Goal: Task Accomplishment & Management: Manage account settings

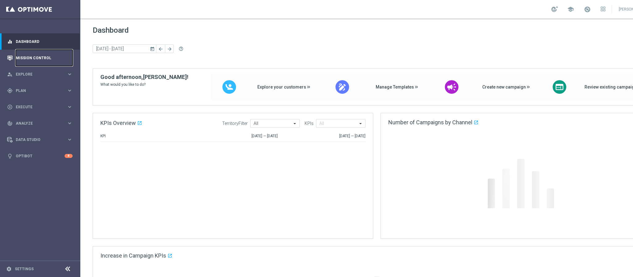
click at [61, 59] on link "Mission Control" at bounding box center [44, 58] width 57 height 16
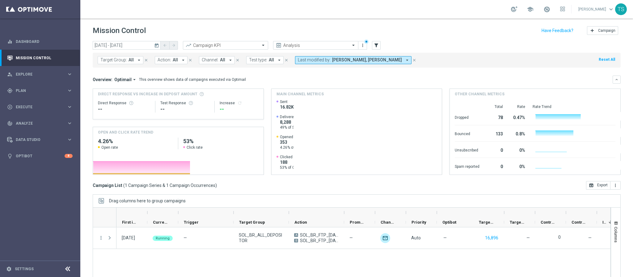
click at [156, 41] on button "today" at bounding box center [156, 45] width 7 height 9
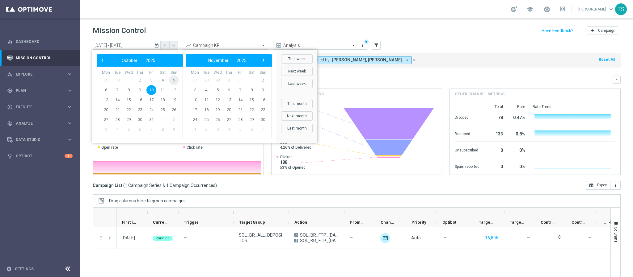
click at [171, 80] on span "5" at bounding box center [174, 80] width 10 height 10
click at [172, 80] on span "5" at bounding box center [174, 80] width 10 height 10
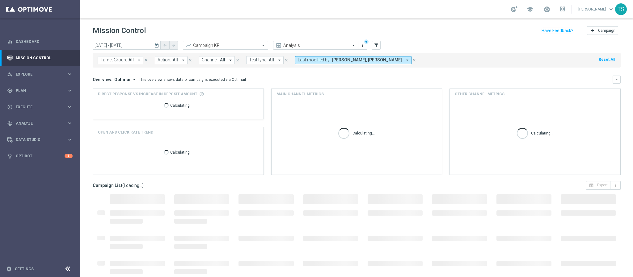
click at [157, 44] on icon "today" at bounding box center [157, 46] width 6 height 6
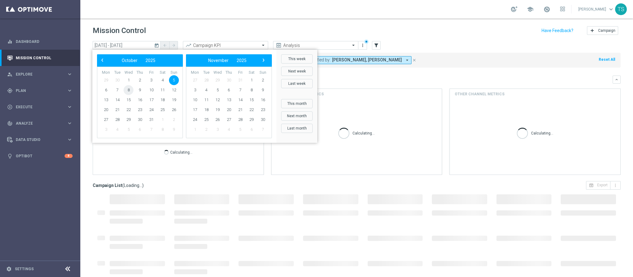
click at [128, 90] on span "8" at bounding box center [128, 90] width 10 height 10
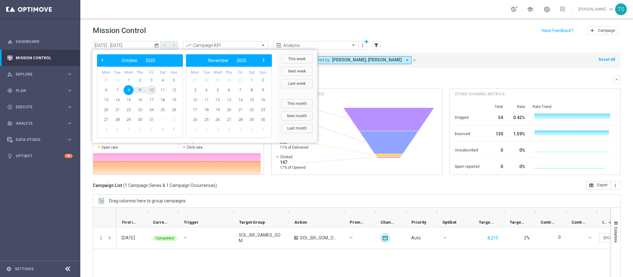
click at [151, 91] on span "10" at bounding box center [151, 90] width 10 height 10
type input "08 Oct 2025 - 10 Oct 2025"
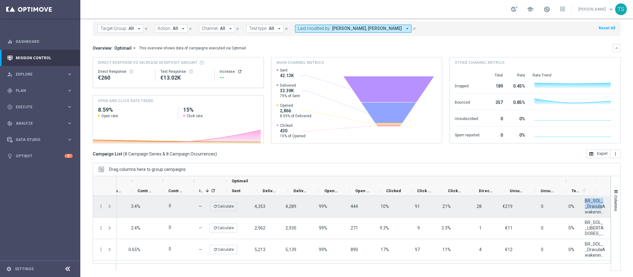
scroll to position [0, 403]
drag, startPoint x: 571, startPoint y: 199, endPoint x: 595, endPoint y: 217, distance: 30.3
click at [595, 217] on div "BR_SOL__DraculaAwakening_20251001__ALL_EMA_TAC_REMINDER" at bounding box center [594, 206] width 31 height 21
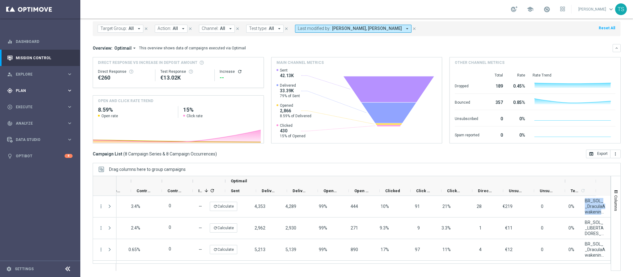
click at [43, 82] on div "gps_fixed Plan keyboard_arrow_right" at bounding box center [40, 90] width 80 height 16
click at [30, 123] on span "Templates" at bounding box center [38, 122] width 44 height 4
click at [34, 131] on link "Optimail" at bounding box center [41, 131] width 45 height 5
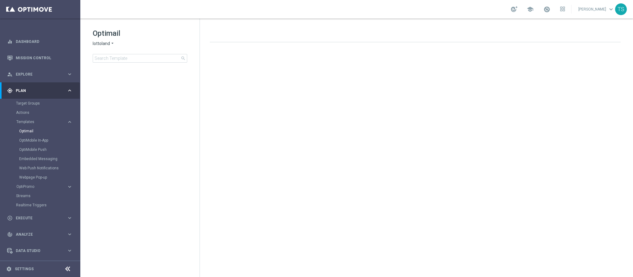
click at [104, 41] on span "lottoland" at bounding box center [101, 44] width 17 height 6
click at [0, 0] on span "[DOMAIN_NAME]" at bounding box center [0, 0] width 0 height 0
click at [124, 56] on input at bounding box center [140, 58] width 94 height 9
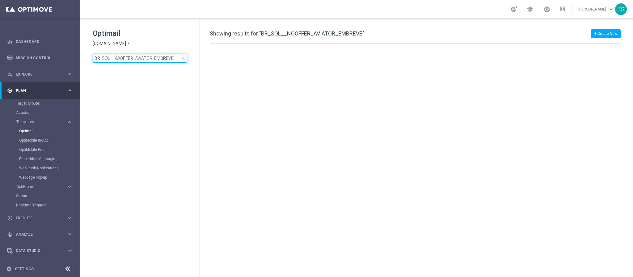
type input "BR_SOL__NOOFFER_AVIATOR_EMBREVE"
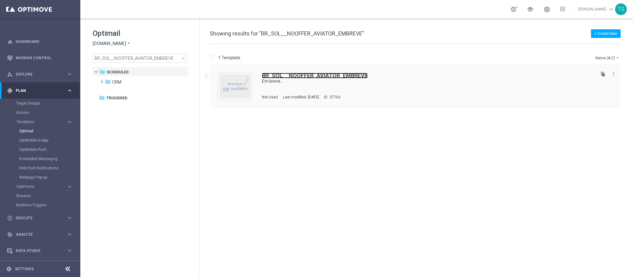
click at [321, 78] on b "BR_SOL__NOOFFER_AVIATOR_EMBREVE" at bounding box center [315, 75] width 106 height 6
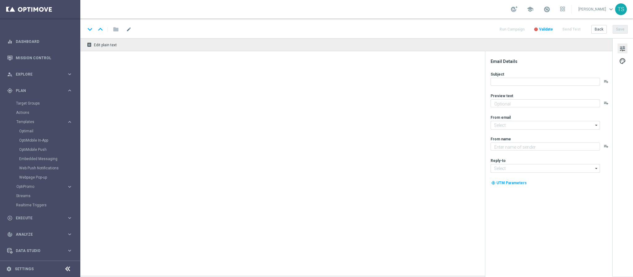
type input "contato@email.sorteonline.bet.br"
type textarea "[DOMAIN_NAME]"
type input "suporte@sorteonline.bet.br"
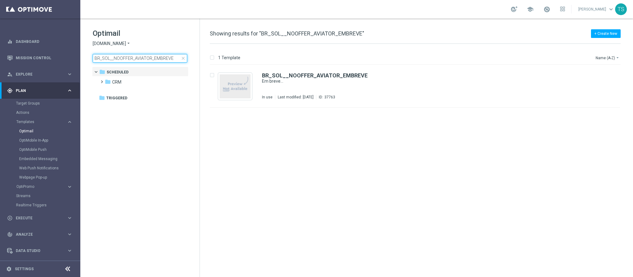
click at [121, 58] on input "BR_SOL__NOOFFER_AVIATOR_EMBREVE" at bounding box center [140, 58] width 94 height 9
type input "BR_SOL__RECOMENDADOS__2"
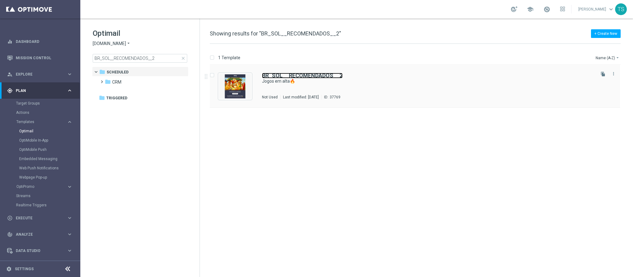
click at [305, 78] on b "BR_SOL__RECOMENDADOS__2" at bounding box center [302, 75] width 81 height 6
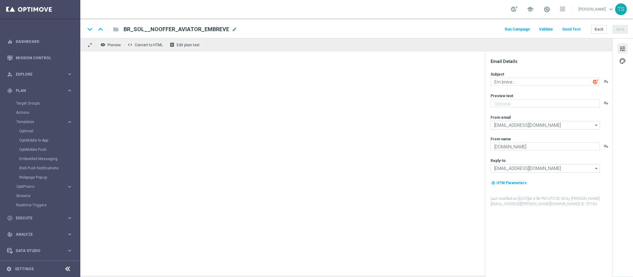
type textarea "Jogos em alta🔥"
type textarea "Aposte em títulos selecionados e aumente suas chances de ganhar hoje mesmo"
type textarea "Sorte Online Betz"
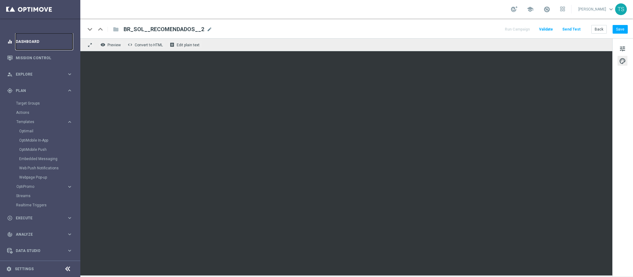
click at [37, 41] on link "Dashboard" at bounding box center [44, 41] width 57 height 16
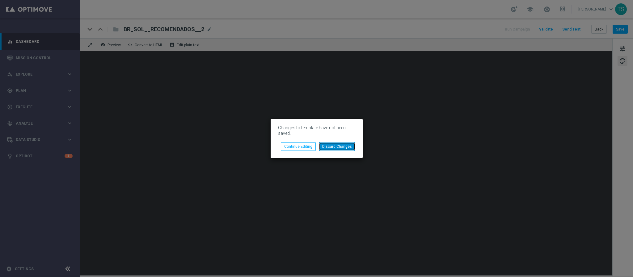
click at [337, 147] on button "Discard Changes" at bounding box center [337, 146] width 36 height 9
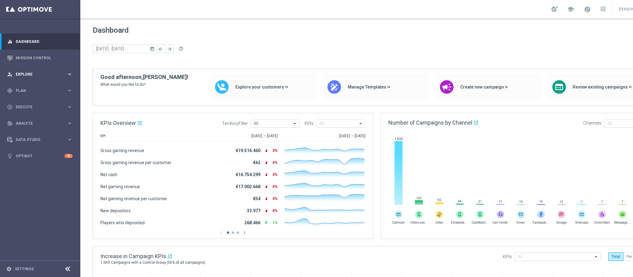
click at [50, 70] on div "person_search Explore keyboard_arrow_right" at bounding box center [40, 74] width 80 height 16
click at [22, 161] on div "gps_fixed Plan keyboard_arrow_right" at bounding box center [40, 165] width 80 height 16
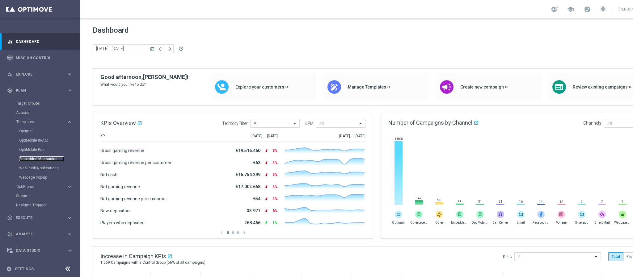
click at [35, 158] on link "Embedded Messaging" at bounding box center [41, 159] width 45 height 5
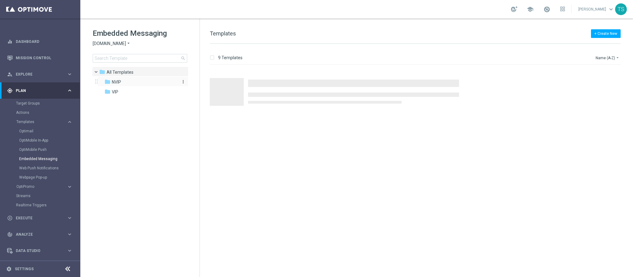
click at [132, 86] on div "folder NVIP" at bounding box center [139, 82] width 71 height 7
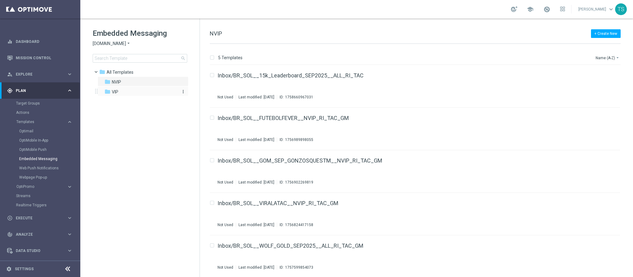
click at [132, 93] on div "folder VIP" at bounding box center [139, 92] width 71 height 7
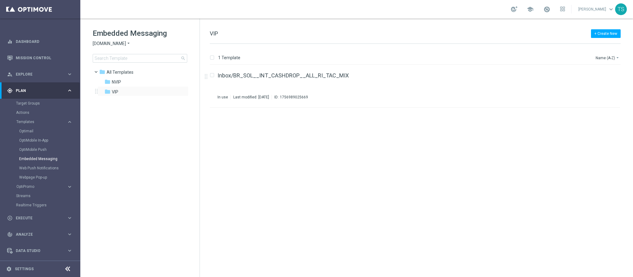
click at [126, 86] on div "folder VIP more_vert" at bounding box center [143, 91] width 91 height 10
click at [129, 83] on div "folder NVIP" at bounding box center [139, 82] width 71 height 7
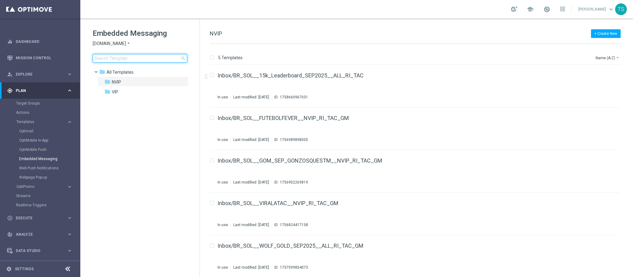
click at [121, 60] on input at bounding box center [140, 58] width 94 height 9
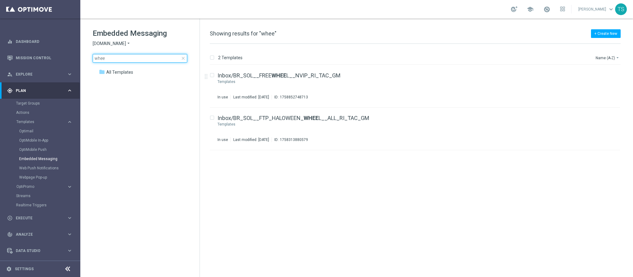
type input "whee"
drag, startPoint x: 386, startPoint y: 120, endPoint x: 219, endPoint y: 121, distance: 167.3
click at [223, 123] on div "Inbox/BR_SOL__FTP_HALOWEEN_ WHEE L__ALL_RI_TAC_GM Templates In use Last modifie…" at bounding box center [405, 128] width 376 height 27
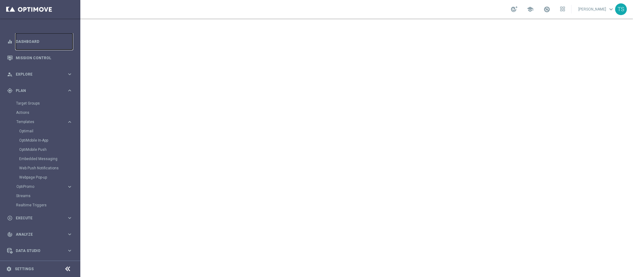
drag, startPoint x: 43, startPoint y: 45, endPoint x: 106, endPoint y: 0, distance: 77.1
click at [43, 45] on link "Dashboard" at bounding box center [44, 41] width 57 height 16
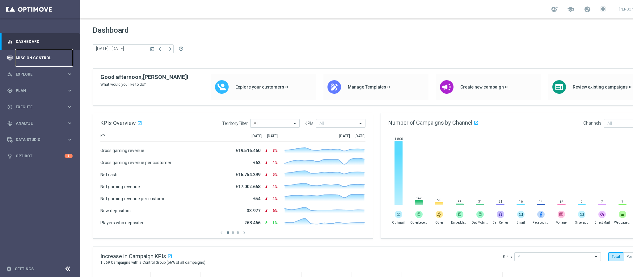
click at [29, 61] on link "Mission Control" at bounding box center [44, 58] width 57 height 16
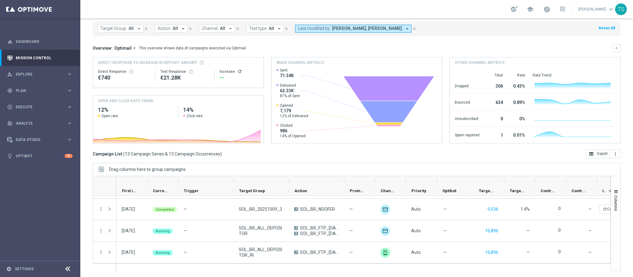
drag, startPoint x: 162, startPoint y: 261, endPoint x: 164, endPoint y: 251, distance: 10.4
click at [159, 259] on div "Running" at bounding box center [162, 252] width 31 height 21
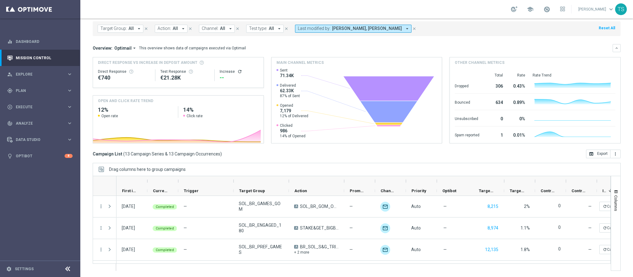
click at [97, 262] on div "more_vert" at bounding box center [98, 271] width 11 height 21
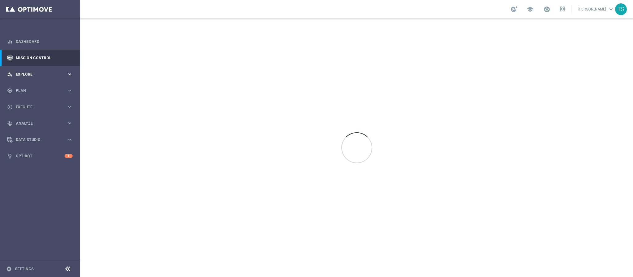
click at [31, 79] on div "person_search Explore keyboard_arrow_right" at bounding box center [40, 74] width 80 height 16
click at [31, 76] on span "Explore" at bounding box center [41, 75] width 51 height 4
click at [26, 86] on div "gps_fixed Plan keyboard_arrow_right" at bounding box center [40, 90] width 80 height 16
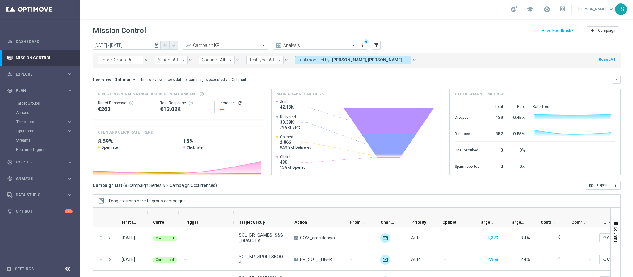
click at [156, 44] on icon "today" at bounding box center [157, 46] width 6 height 6
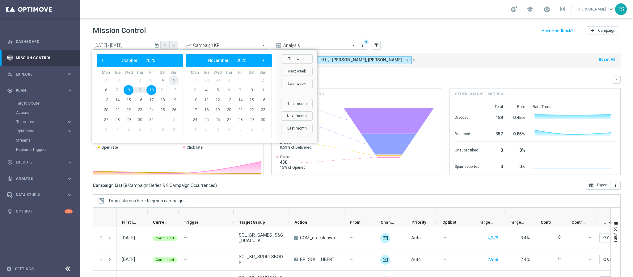
click at [175, 81] on span "5" at bounding box center [174, 80] width 10 height 10
click at [151, 88] on span "10" at bounding box center [151, 90] width 10 height 10
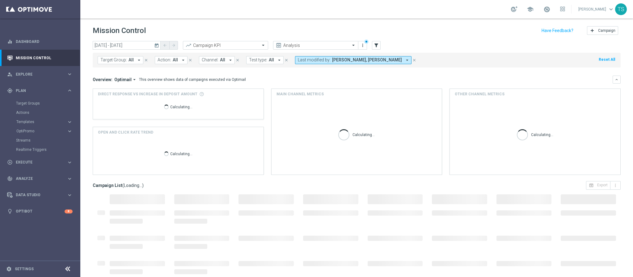
type input "[DATE] - [DATE]"
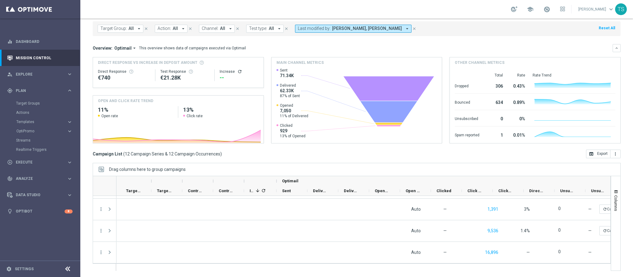
scroll to position [0, 352]
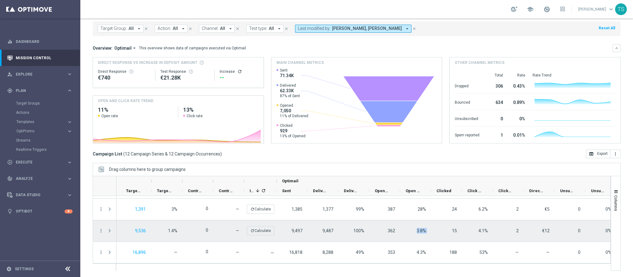
drag, startPoint x: 429, startPoint y: 230, endPoint x: 435, endPoint y: 231, distance: 5.6
click at [435, 230] on div "Auto — 9,536 1.4% 0 — refresh Calculate 9,497 9,487 100% 362 3.8% 15 4.1% 2 €12…" at bounding box center [205, 231] width 883 height 22
click at [419, 233] on span "3.8%" at bounding box center [420, 230] width 9 height 5
click at [416, 232] on div "3.8%" at bounding box center [415, 230] width 31 height 21
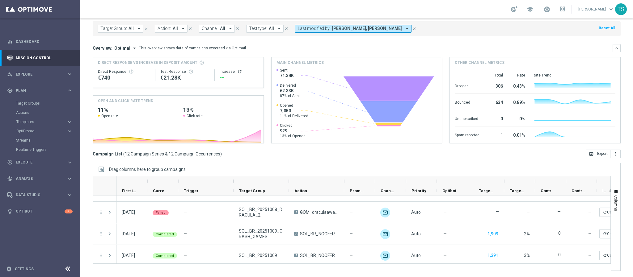
scroll to position [192, 0]
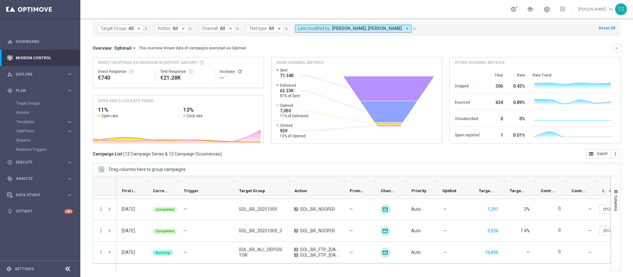
drag, startPoint x: 297, startPoint y: 263, endPoint x: 384, endPoint y: 265, distance: 87.1
click at [384, 265] on div at bounding box center [352, 223] width 518 height 95
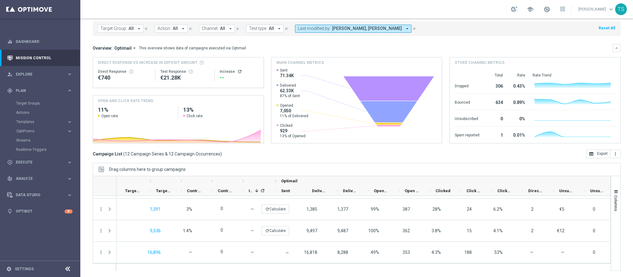
scroll to position [0, 0]
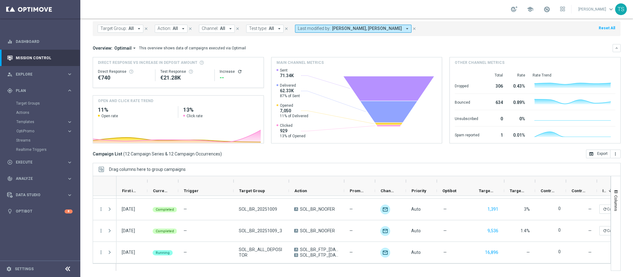
click at [113, 275] on ag-grid-angular "Drag columns here to group campaigns Drag here to set column labels Optimail" at bounding box center [357, 220] width 528 height 114
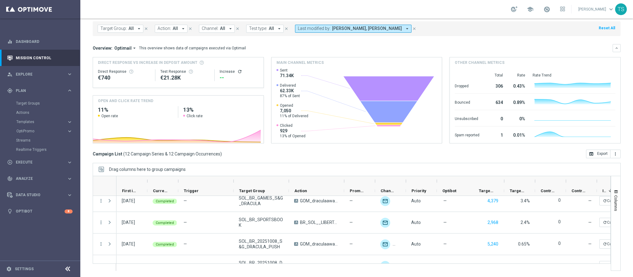
scroll to position [90, 0]
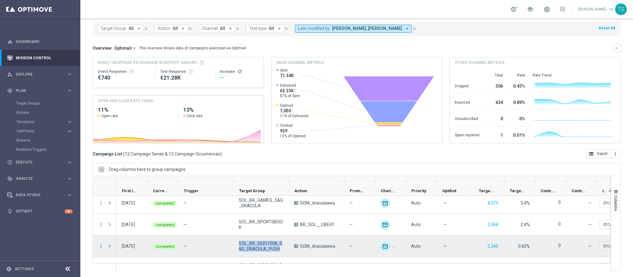
drag, startPoint x: 237, startPoint y: 243, endPoint x: 279, endPoint y: 252, distance: 42.7
click at [279, 252] on div "SOL_BR_20251008_S&G_DRACULA_PUSH" at bounding box center [260, 246] width 55 height 21
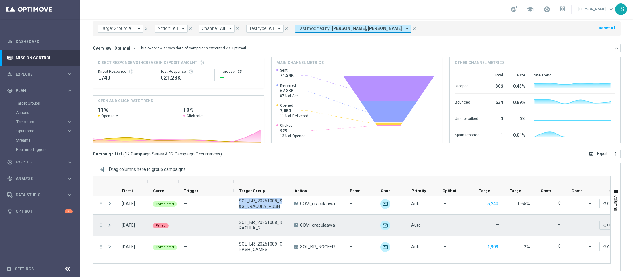
scroll to position [136, 0]
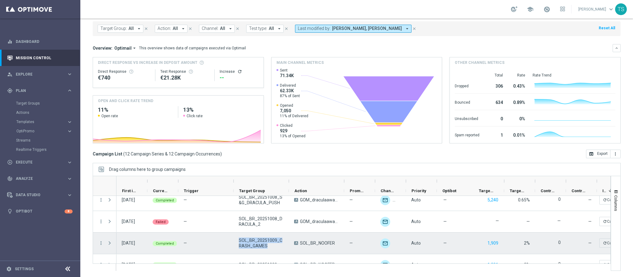
drag, startPoint x: 268, startPoint y: 246, endPoint x: 235, endPoint y: 241, distance: 33.4
click at [235, 241] on div "SOL_BR_20251009_CRASH_GAMES" at bounding box center [260, 243] width 55 height 21
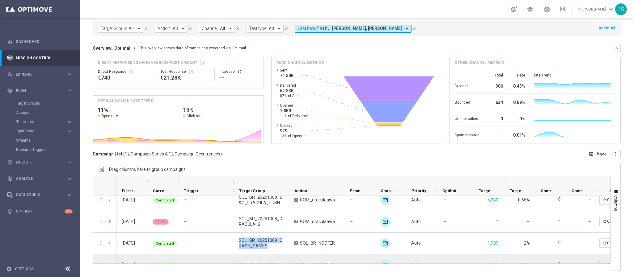
scroll to position [182, 0]
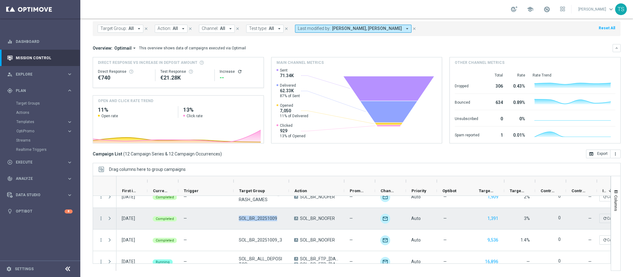
drag, startPoint x: 278, startPoint y: 217, endPoint x: 238, endPoint y: 217, distance: 39.8
click at [238, 217] on div "SOL_BR_20251009" at bounding box center [260, 218] width 55 height 21
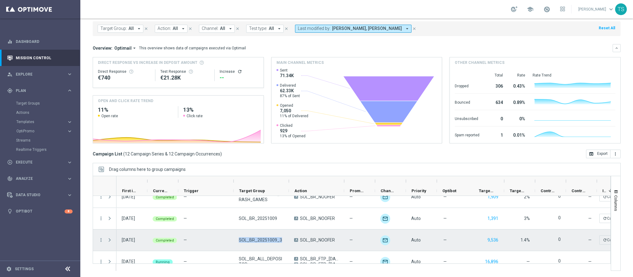
drag, startPoint x: 237, startPoint y: 240, endPoint x: 283, endPoint y: 241, distance: 45.4
click at [283, 241] on div "SOL_BR_20251009_3" at bounding box center [260, 240] width 55 height 21
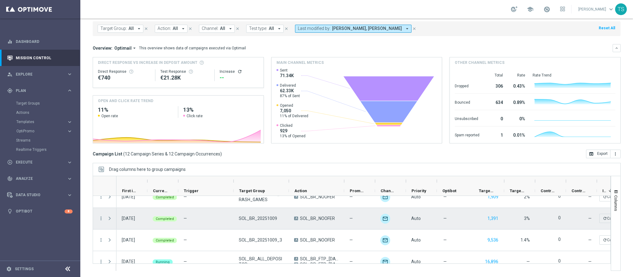
drag, startPoint x: 307, startPoint y: 218, endPoint x: 339, endPoint y: 220, distance: 32.5
click at [333, 218] on div "A SOL_BR_NOOFER" at bounding box center [314, 219] width 41 height 6
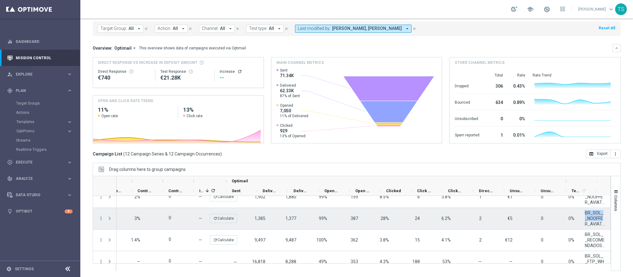
scroll to position [0, 403]
drag, startPoint x: 570, startPoint y: 211, endPoint x: 590, endPoint y: 225, distance: 24.9
click at [590, 225] on div "BR_SOL__NOOFFER_AVIATOR_EMBREVE" at bounding box center [594, 218] width 31 height 21
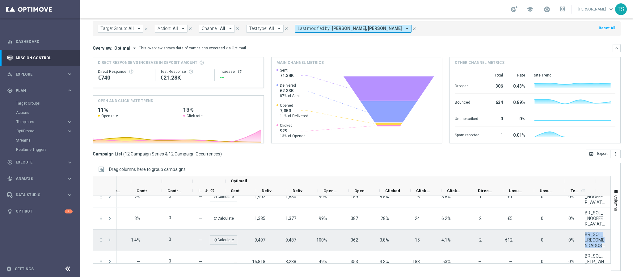
drag, startPoint x: 570, startPoint y: 234, endPoint x: 592, endPoint y: 244, distance: 23.8
click at [592, 244] on div "BR_SOL__RECOMENDADOS__2" at bounding box center [594, 240] width 31 height 21
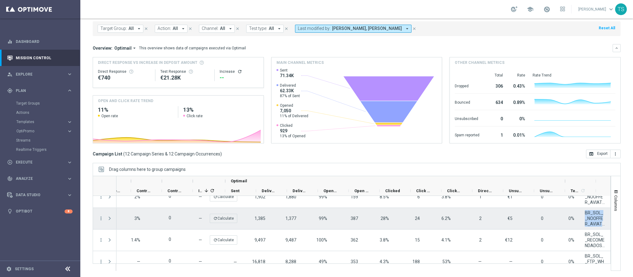
drag, startPoint x: 569, startPoint y: 211, endPoint x: 589, endPoint y: 222, distance: 23.5
click at [589, 222] on div "BR_SOL__NOOFFER_AVIATOR_EMBREVE" at bounding box center [594, 218] width 31 height 21
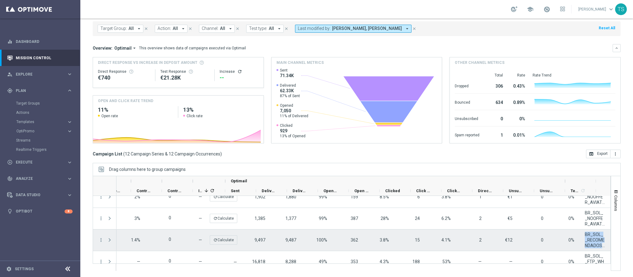
drag, startPoint x: 570, startPoint y: 233, endPoint x: 591, endPoint y: 246, distance: 24.9
click at [591, 246] on div "BR_SOL__RECOMENDADOS__2" at bounding box center [594, 240] width 31 height 21
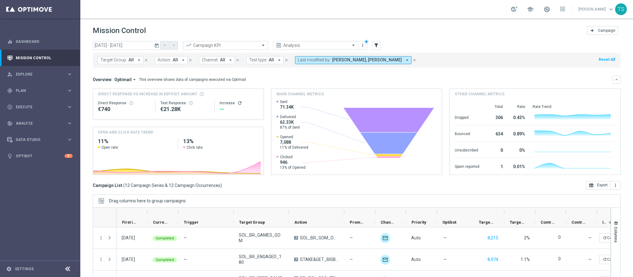
scroll to position [32, 0]
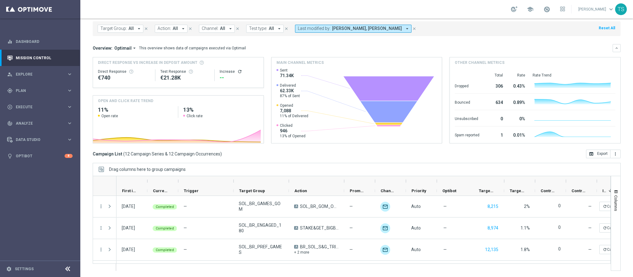
drag, startPoint x: 348, startPoint y: 270, endPoint x: 358, endPoint y: 269, distance: 10.4
click at [357, 269] on ag-grid-angular "Drag columns here to group campaigns Drag here to set column labels Optimail" at bounding box center [357, 220] width 528 height 114
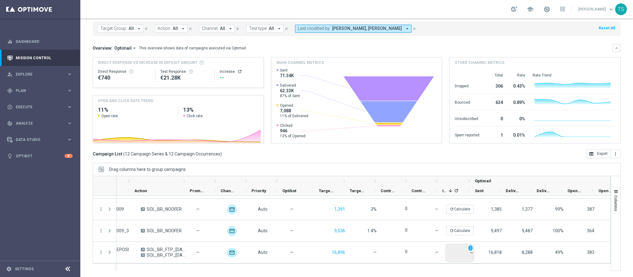
scroll to position [0, 160]
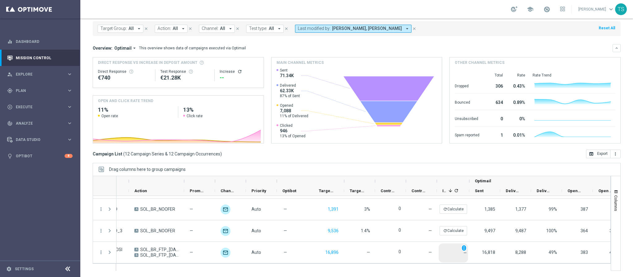
click at [449, 262] on div "— unfold_more" at bounding box center [452, 253] width 29 height 19
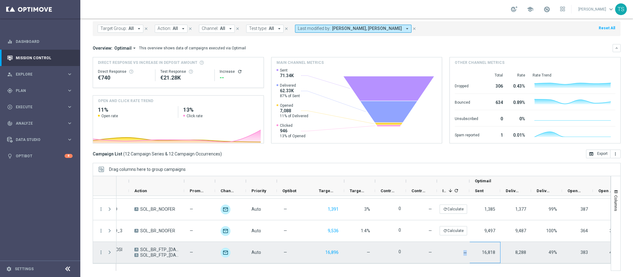
drag, startPoint x: 449, startPoint y: 262, endPoint x: 508, endPoint y: 263, distance: 58.4
click at [508, 263] on div "— SOL_BR_ALL_DEPOSITOR A SOL_BR_FTP_HALLOWEEN_WHEEL_EMA B SOL_BR_FTP_HALLOWEEN_…" at bounding box center [398, 253] width 883 height 22
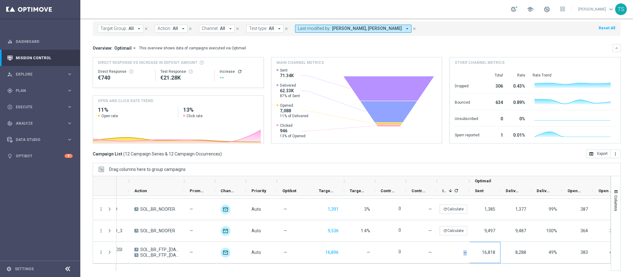
click at [501, 261] on div "8,288" at bounding box center [515, 252] width 31 height 21
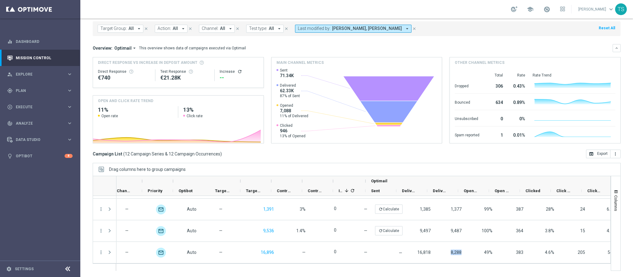
scroll to position [0, 375]
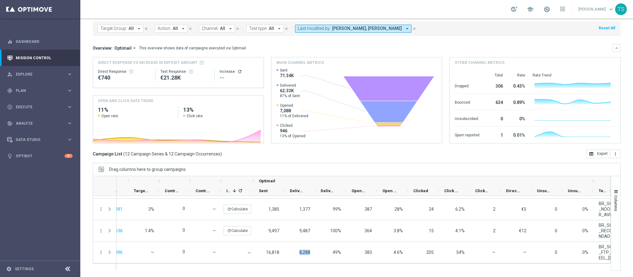
click at [480, 169] on div "Drag columns here to group campaigns" at bounding box center [357, 169] width 528 height 13
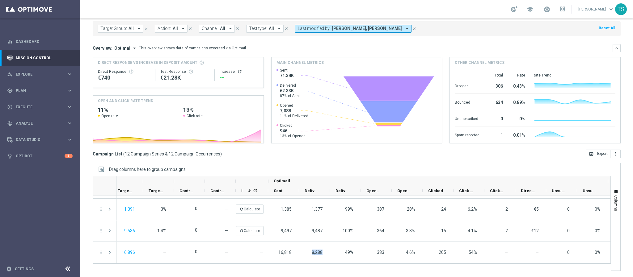
scroll to position [0, 361]
click at [388, 169] on div "Drag columns here to group campaigns" at bounding box center [357, 169] width 528 height 13
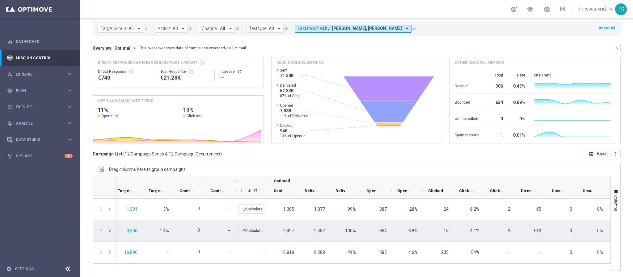
click at [340, 236] on div "100%" at bounding box center [345, 230] width 31 height 21
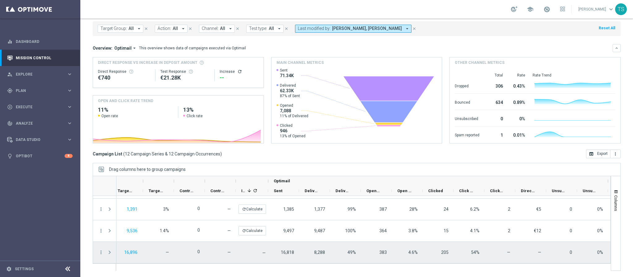
click at [96, 250] on div "more_vert" at bounding box center [98, 252] width 11 height 21
click at [99, 253] on icon "more_vert" at bounding box center [101, 253] width 6 height 6
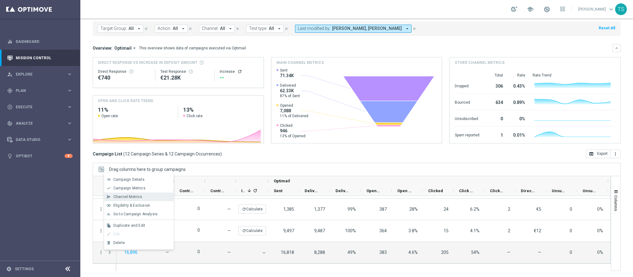
click at [125, 200] on div "send Channel Metrics" at bounding box center [138, 197] width 69 height 9
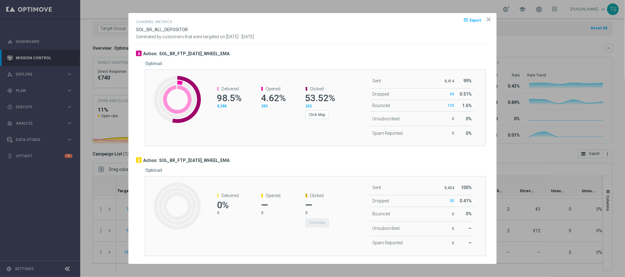
click at [490, 16] on icon "icon" at bounding box center [489, 19] width 6 height 6
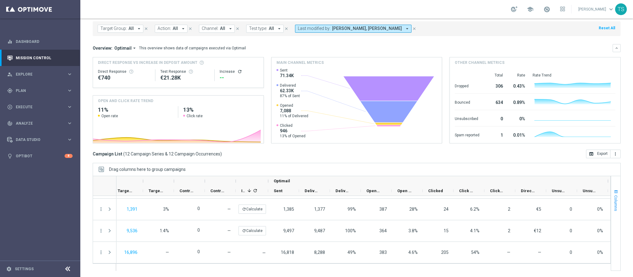
click at [611, 186] on button "Columns" at bounding box center [615, 200] width 9 height 33
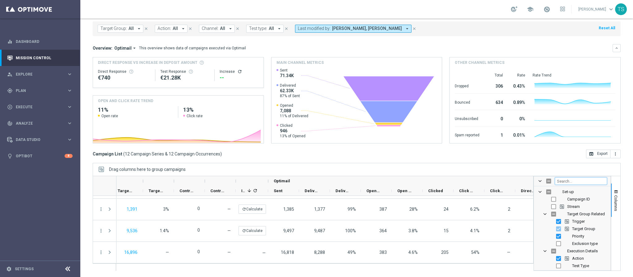
click at [581, 181] on input "Filter Columns Input" at bounding box center [580, 180] width 52 height 7
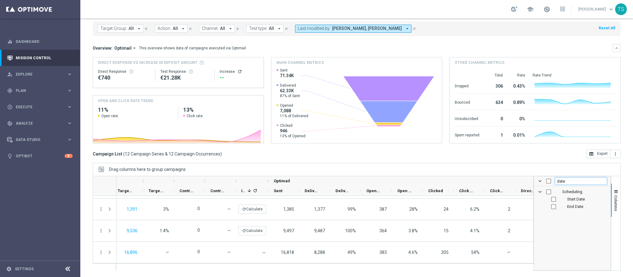
drag, startPoint x: 581, startPoint y: 181, endPoint x: 476, endPoint y: 185, distance: 104.7
click at [500, 185] on div at bounding box center [357, 223] width 528 height 95
type input "d"
type input "time"
click at [551, 198] on input "Press SPACE to toggle visibility (hidden)" at bounding box center [553, 199] width 5 height 5
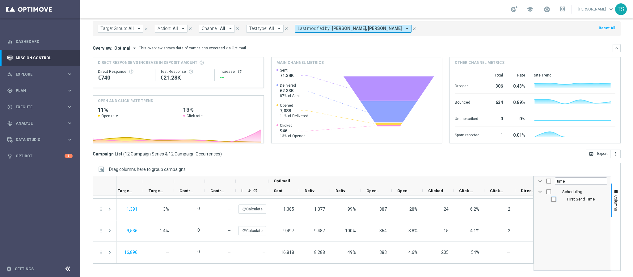
checkbox input "true"
click at [613, 191] on span "button" at bounding box center [615, 192] width 5 height 5
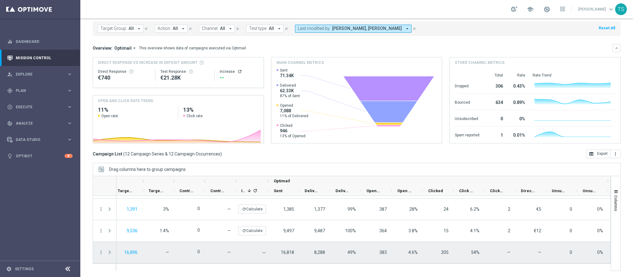
click at [110, 252] on span "Press SPACE to select this row." at bounding box center [110, 252] width 6 height 5
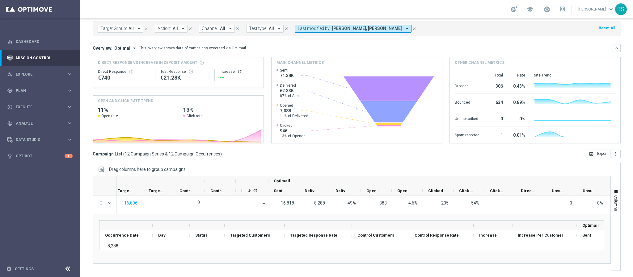
scroll to position [0, 0]
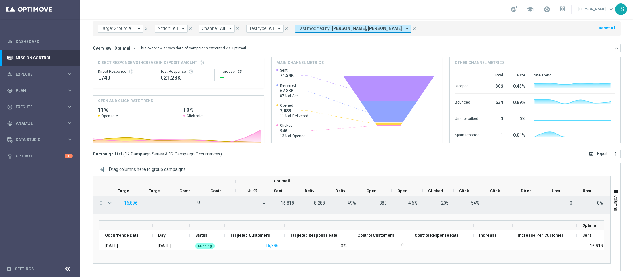
click at [104, 201] on div "Press SPACE to select this row." at bounding box center [110, 203] width 12 height 21
click at [101, 200] on icon "more_vert" at bounding box center [101, 203] width 6 height 6
click at [125, 207] on span "Campaign Details" at bounding box center [128, 207] width 31 height 4
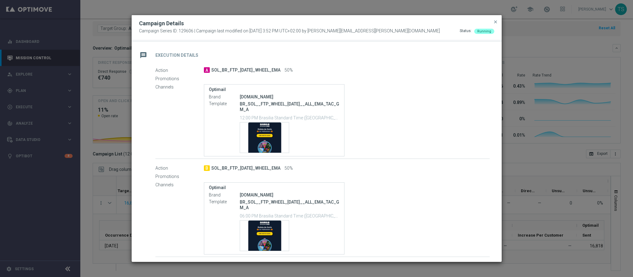
scroll to position [107, 0]
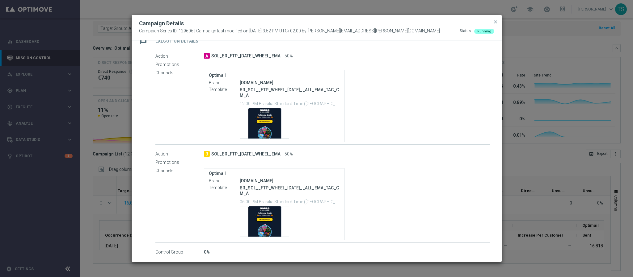
click at [497, 19] on button "close" at bounding box center [495, 21] width 6 height 7
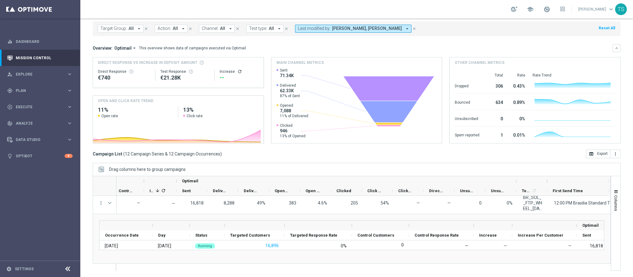
scroll to position [0, 439]
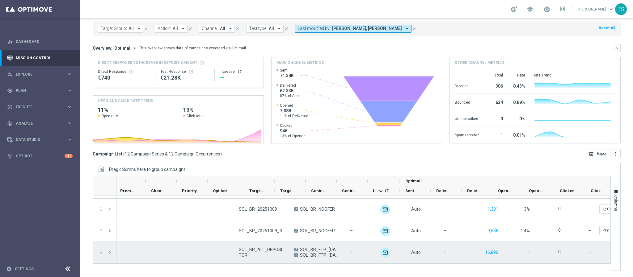
scroll to position [0, 229]
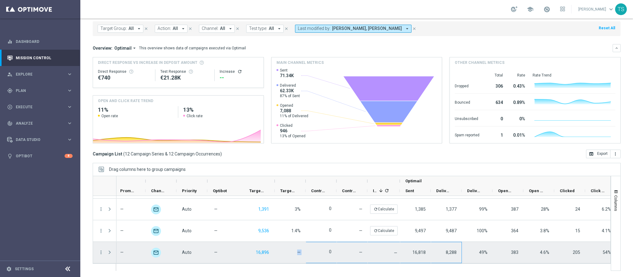
drag, startPoint x: 399, startPoint y: 258, endPoint x: 462, endPoint y: 258, distance: 63.6
click at [446, 258] on div "16,896 — 0 — — unfold_more 16,818 — unfold_more Auto A SOL_BR_FTP_[DATE]_WHEEL_…" at bounding box center [344, 253] width 914 height 22
click at [482, 258] on div "49%" at bounding box center [476, 252] width 31 height 21
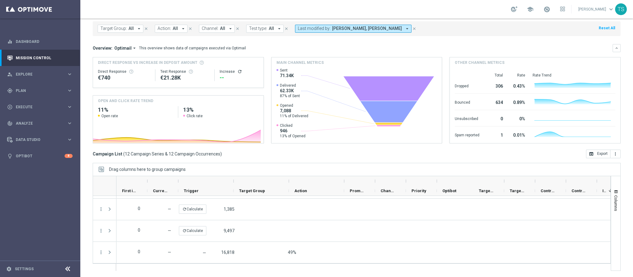
scroll to position [0, 0]
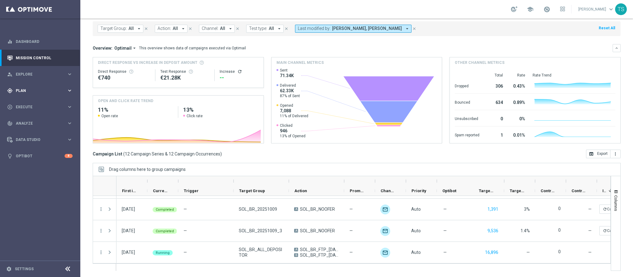
click at [38, 86] on div "gps_fixed Plan keyboard_arrow_right" at bounding box center [40, 90] width 80 height 16
click at [41, 120] on span "Templates" at bounding box center [38, 122] width 44 height 4
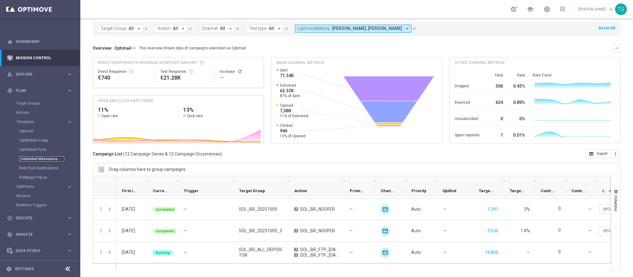
click at [34, 159] on link "Embedded Messaging" at bounding box center [41, 159] width 45 height 5
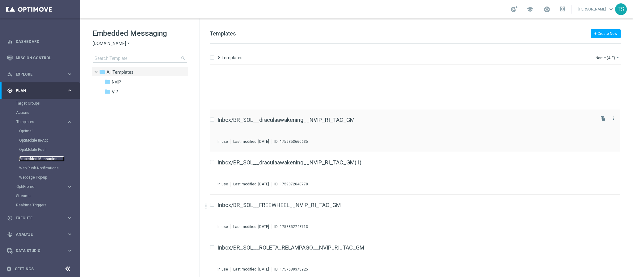
scroll to position [129, 0]
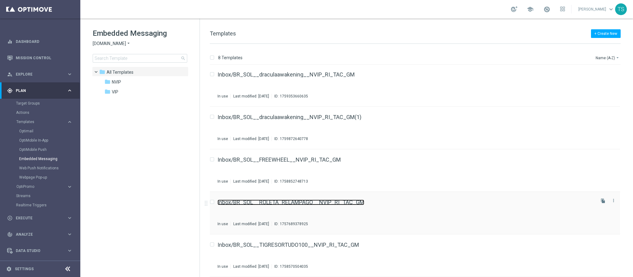
click at [319, 205] on link "Inbox/BR_SOL__ROLETA_RELAMPAGO__NVIP_RI_TAC_GM" at bounding box center [290, 203] width 147 height 6
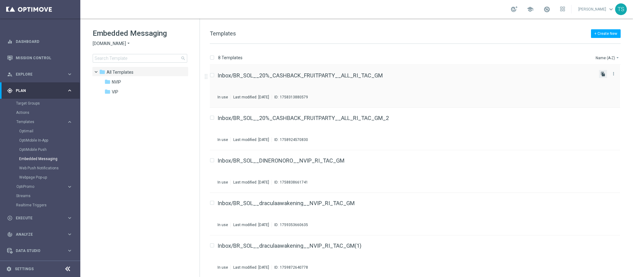
click at [602, 74] on icon "file_copy" at bounding box center [602, 74] width 5 height 5
click at [602, 74] on div "file_copy more_vert" at bounding box center [608, 74] width 19 height 8
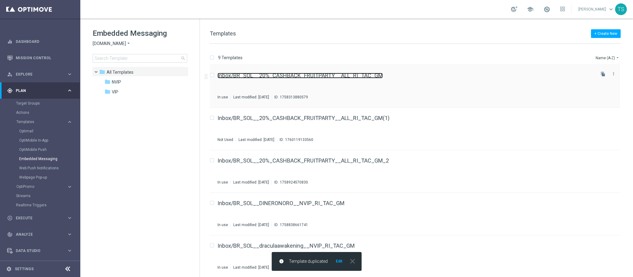
click at [354, 75] on link "Inbox/BR_SOL__20%_CASHBACK_FRUITPARTY__ALL_RI_TAC_GM" at bounding box center [299, 76] width 165 height 6
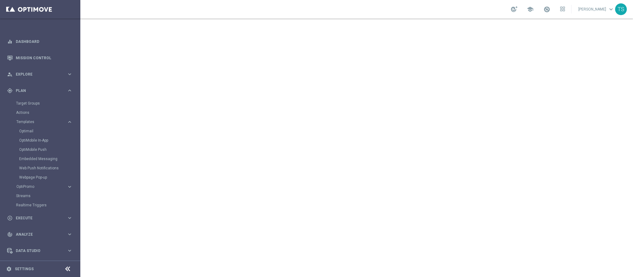
click at [0, 194] on section "Target Groups Actions Templates keyboard_arrow_right Optimail OptiMobile In-App" at bounding box center [40, 154] width 80 height 111
click at [31, 103] on link "Target Groups" at bounding box center [40, 103] width 48 height 5
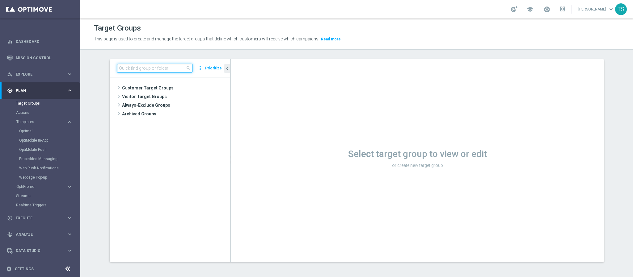
click at [157, 65] on input at bounding box center [154, 68] width 75 height 9
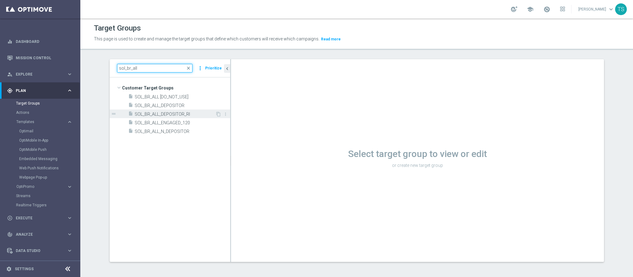
type input "sol_br_all"
click at [191, 113] on span "SOL_BR_ALL_DEPOSITOR_RI" at bounding box center [175, 114] width 81 height 5
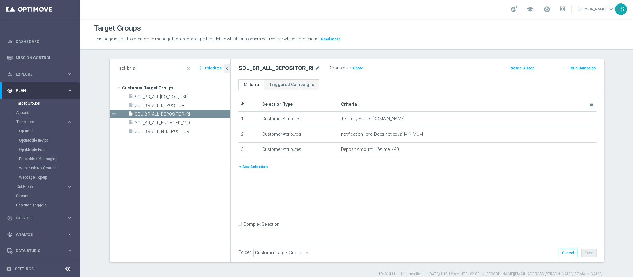
click at [576, 69] on button "Run Campaign" at bounding box center [583, 68] width 26 height 7
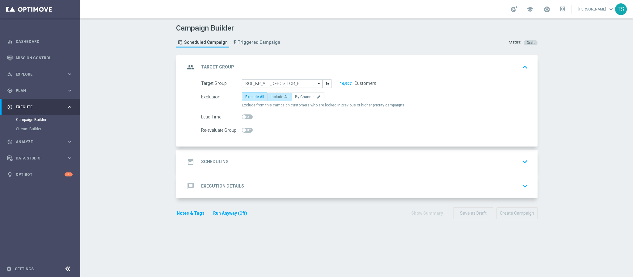
click at [275, 96] on span "Include All" at bounding box center [279, 97] width 18 height 4
click at [274, 96] on input "Include All" at bounding box center [272, 98] width 4 height 4
radio input "true"
click at [520, 164] on icon "keyboard_arrow_down" at bounding box center [524, 161] width 9 height 9
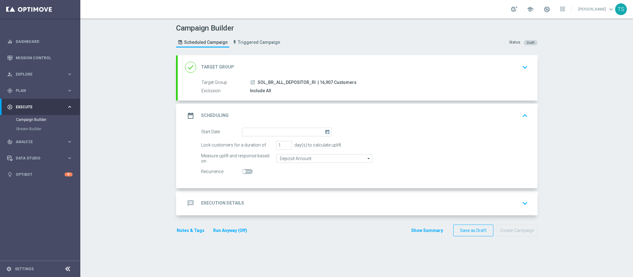
click at [325, 132] on icon "today" at bounding box center [327, 131] width 7 height 7
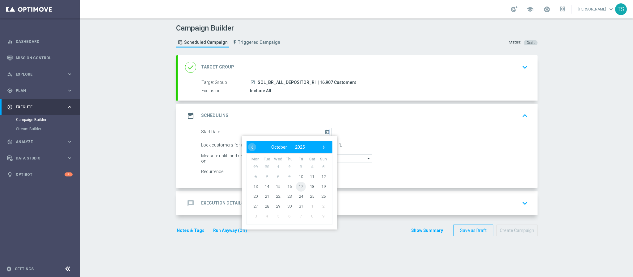
type input "10 Oct 2025"
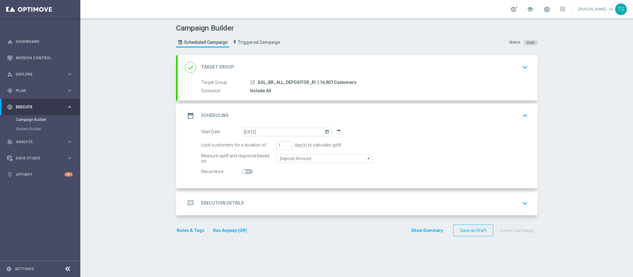
click at [444, 146] on div "Lock customers for a duration of 1 day(s) to calculate uplift." at bounding box center [364, 145] width 336 height 9
click at [525, 207] on icon "keyboard_arrow_down" at bounding box center [524, 203] width 9 height 9
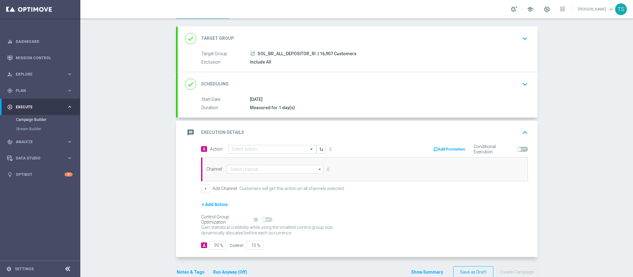
scroll to position [44, 0]
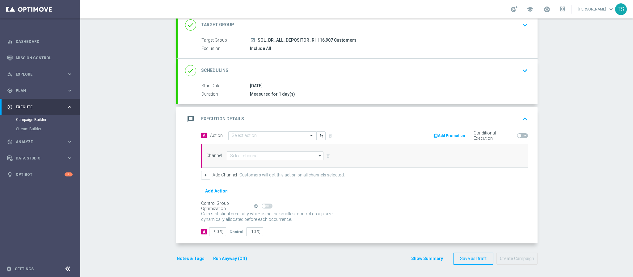
click at [276, 135] on input "text" at bounding box center [266, 135] width 69 height 5
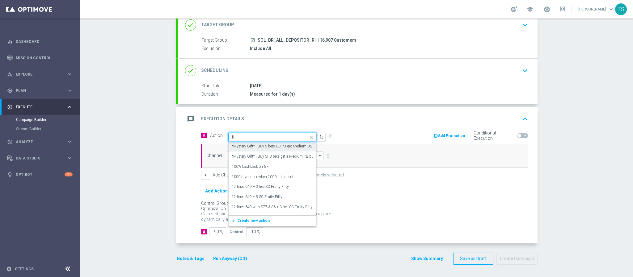
type input "f"
type input "w"
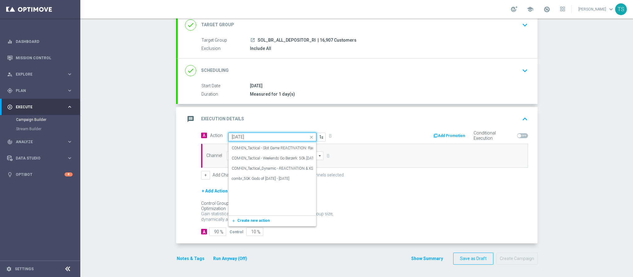
scroll to position [463, 0]
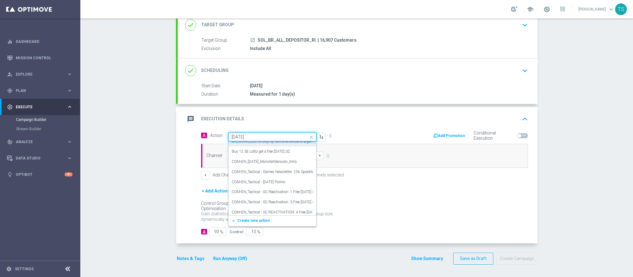
click at [273, 136] on input "halloween" at bounding box center [266, 137] width 69 height 5
drag, startPoint x: 268, startPoint y: 136, endPoint x: 207, endPoint y: 134, distance: 60.8
click at [210, 135] on span "Action Quick find halloween BR_WW42_Buy Synd MS Halloween get 5 SC Halloween ed…" at bounding box center [267, 137] width 115 height 9
type input "sol_br"
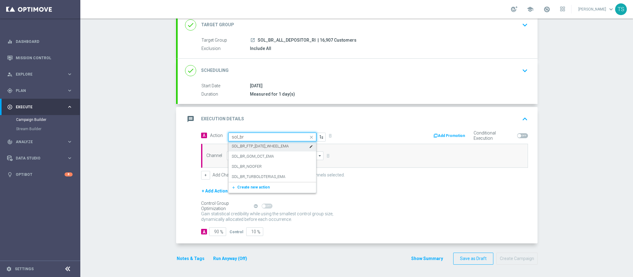
click at [277, 144] on label "SOL_BR_FTP_[DATE]_WHEEL_EMA" at bounding box center [260, 146] width 57 height 5
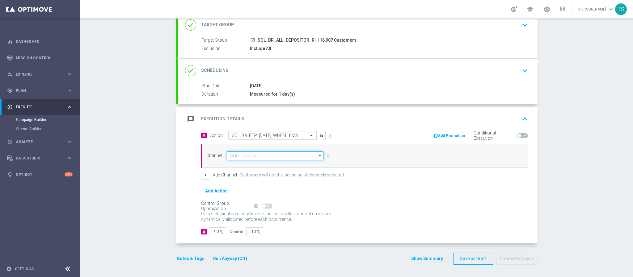
click at [273, 155] on input at bounding box center [275, 156] width 97 height 9
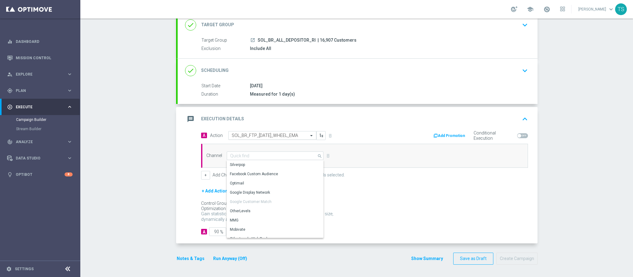
click at [283, 137] on div "Select action SOL_BR_FTP_HALLOWEEN_WHEEL_EMA" at bounding box center [272, 135] width 88 height 9
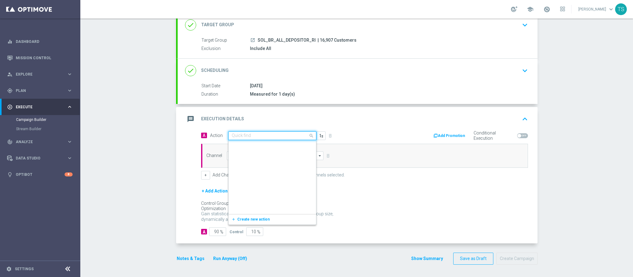
scroll to position [280363, 0]
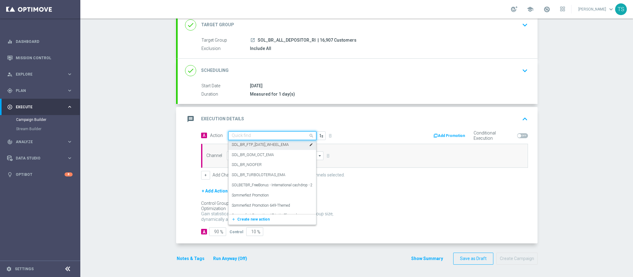
click at [286, 144] on label "SOL_BR_FTP_[DATE]_WHEEL_EMA" at bounding box center [260, 144] width 57 height 5
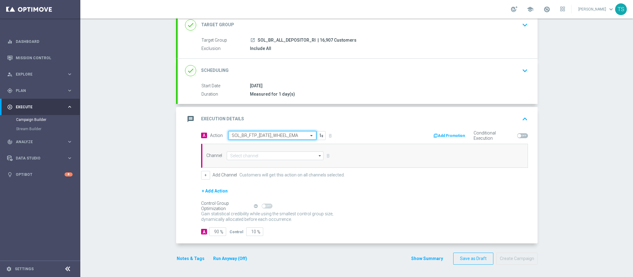
click at [265, 131] on div "Select action SOL_BR_FTP_HALLOWEEN_WHEEL_EMA" at bounding box center [272, 135] width 88 height 9
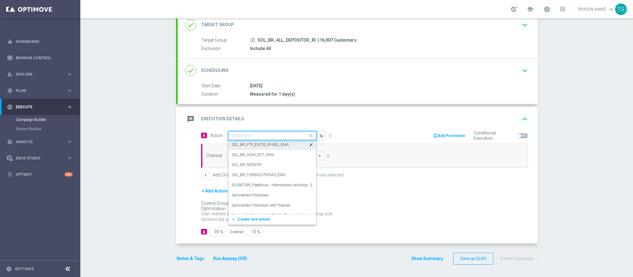
click at [309, 144] on icon "edit" at bounding box center [311, 145] width 4 height 4
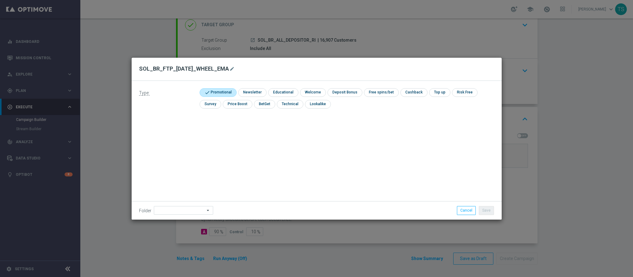
click at [236, 65] on button "mode_edit" at bounding box center [233, 68] width 8 height 7
click at [216, 69] on input "SOL_BR_FTP_[DATE]_WHEEL_EMA" at bounding box center [316, 69] width 355 height 9
type input "'"
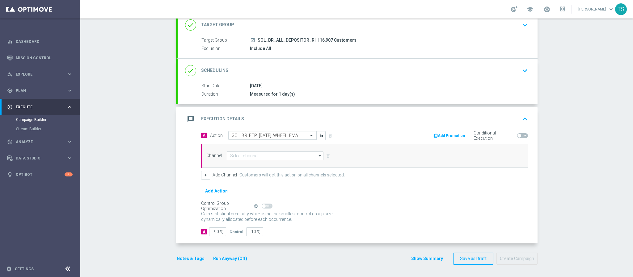
click at [264, 137] on input "text" at bounding box center [266, 135] width 69 height 5
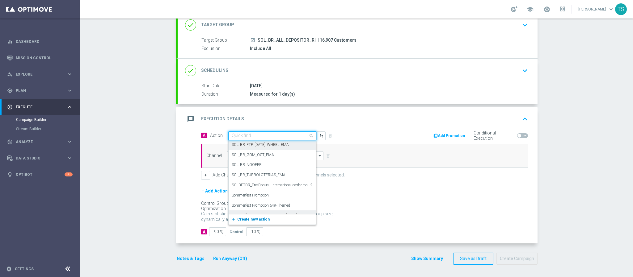
click at [247, 219] on span "Create new action" at bounding box center [253, 219] width 32 height 4
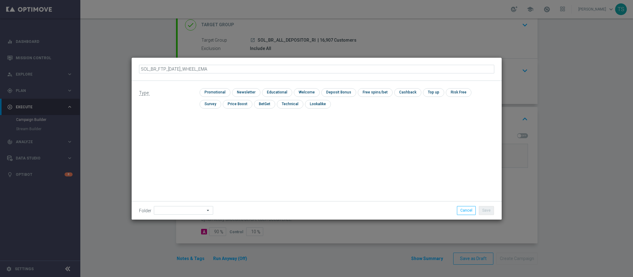
drag, startPoint x: 231, startPoint y: 68, endPoint x: 258, endPoint y: 68, distance: 27.2
click at [257, 68] on input "SOL_BR_FTP_[DATE]_WHEEL_EMA" at bounding box center [316, 69] width 355 height 9
type input "SOL_BR_FTP_[DATE]_WHEEL_RI"
click at [222, 91] on input "checkbox" at bounding box center [213, 92] width 29 height 8
checkbox input "true"
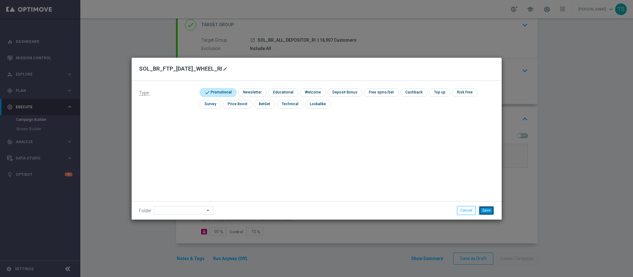
click at [486, 209] on button "Save" at bounding box center [485, 210] width 15 height 9
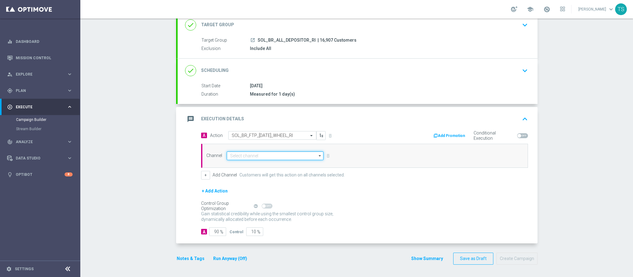
click at [281, 154] on input at bounding box center [275, 156] width 97 height 9
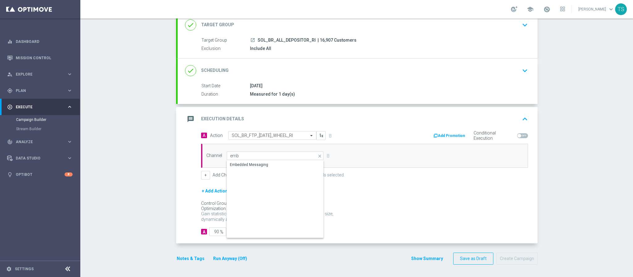
click at [253, 167] on div "Embedded Messaging" at bounding box center [275, 165] width 97 height 9
type input "Embedded Messaging"
click at [562, 169] on div "Campaign Builder Scheduled Campaign Triggered Campaign Status: Draft done Targe…" at bounding box center [356, 148] width 552 height 259
drag, startPoint x: 208, startPoint y: 231, endPoint x: 234, endPoint y: 220, distance: 27.5
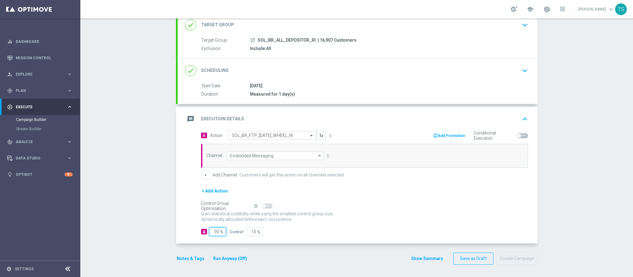
click at [238, 231] on div "A 90 % Control 10 %" at bounding box center [364, 232] width 327 height 9
type input "1"
type input "99"
type input "10"
type input "90"
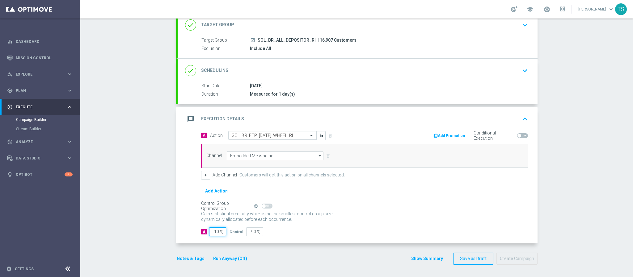
type input "100"
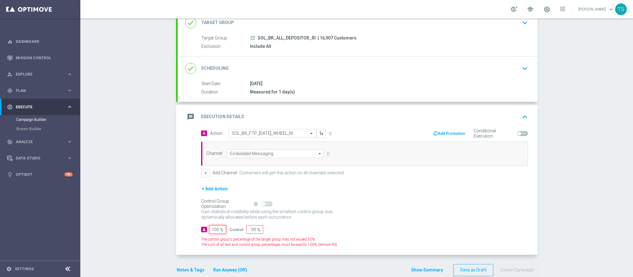
type input "0"
type input "100"
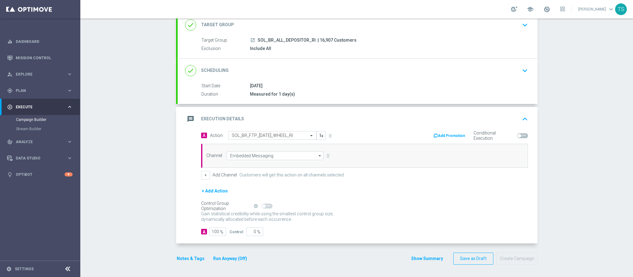
click at [336, 222] on p "Gain higher response rates by matching the most effective action with each cust…" at bounding box center [270, 219] width 139 height 17
click at [292, 157] on input "Embedded Messaging" at bounding box center [275, 156] width 97 height 9
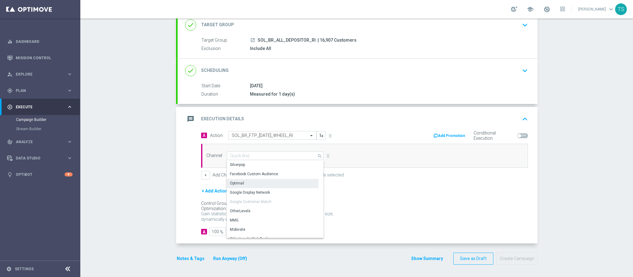
click at [255, 188] on div "Google Display Network" at bounding box center [273, 192] width 92 height 9
type input "Google Display Network"
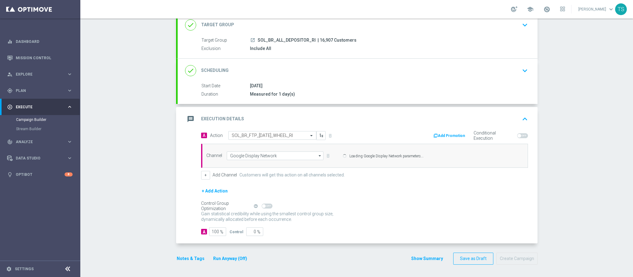
click at [269, 160] on div "Channel Google Display Network Google Display Network arrow_drop_down Drag here…" at bounding box center [364, 156] width 327 height 24
click at [268, 155] on input "Google Display Network" at bounding box center [275, 156] width 97 height 9
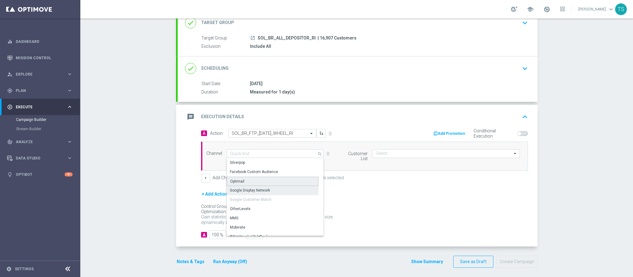
click at [253, 186] on div "Optimail" at bounding box center [273, 181] width 92 height 9
type input "Optimail"
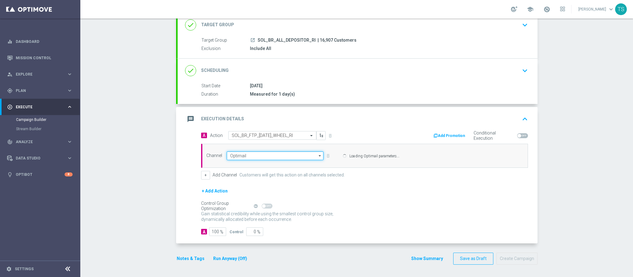
click at [261, 153] on input "Optimail" at bounding box center [275, 156] width 97 height 9
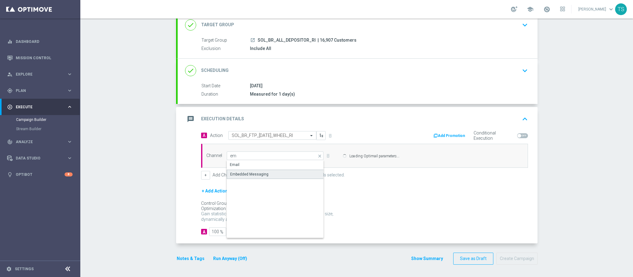
click at [277, 175] on div "Embedded Messaging" at bounding box center [275, 174] width 97 height 9
type input "Embedded Messaging"
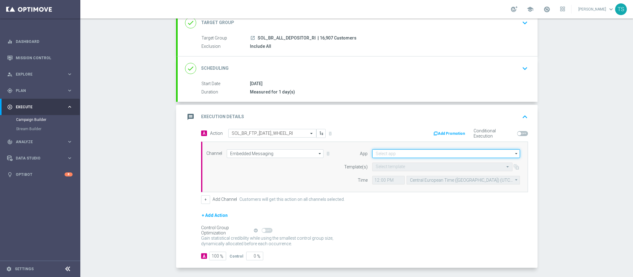
click at [403, 156] on input at bounding box center [446, 153] width 148 height 9
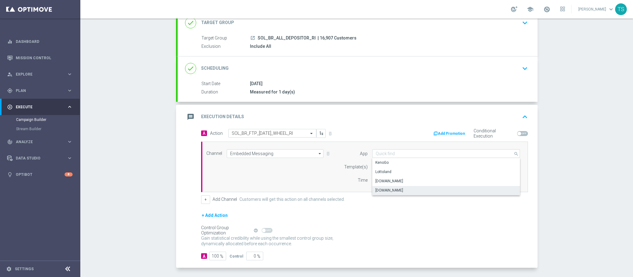
click at [400, 188] on div "[DOMAIN_NAME]" at bounding box center [446, 190] width 148 height 9
type input "[DOMAIN_NAME]"
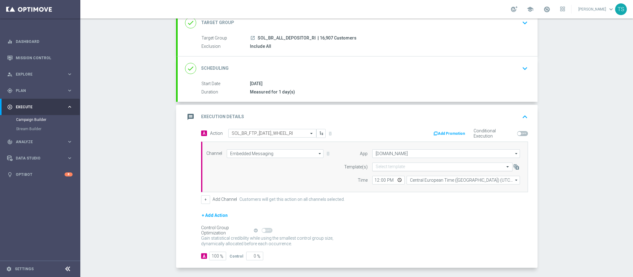
click at [393, 168] on input "text" at bounding box center [435, 167] width 121 height 5
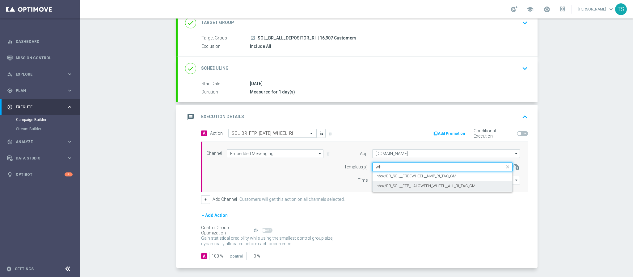
click at [451, 188] on label "Inbox/BR_SOL__FTP_HALOWEEN_WHEEL__ALL_RI_TAC_GM" at bounding box center [425, 186] width 100 height 5
type input "wh"
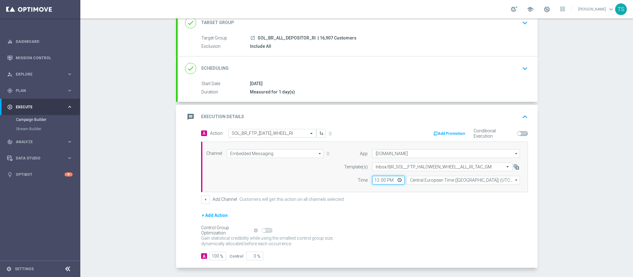
click at [373, 182] on input "12:00" at bounding box center [388, 180] width 32 height 9
type input "16:00"
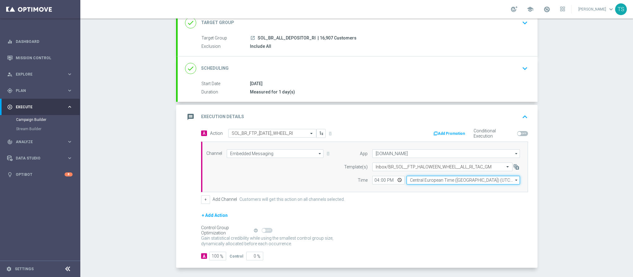
click at [438, 185] on input "Central European Time (Budapest) (UTC +02:00)" at bounding box center [462, 180] width 113 height 9
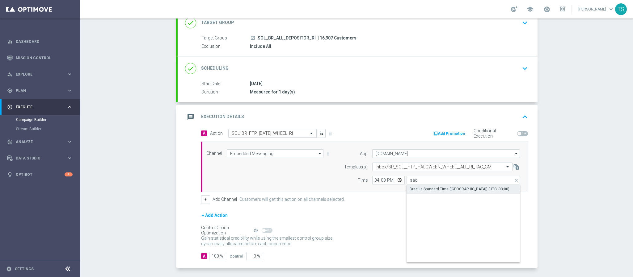
click at [430, 188] on div "Brasilia Standard Time (Sao Paulo) (UTC -03:00)" at bounding box center [459, 189] width 100 height 6
type input "Brasilia Standard Time (Sao Paulo) (UTC -03:00)"
click at [383, 225] on div "+ Add Action" at bounding box center [364, 219] width 327 height 15
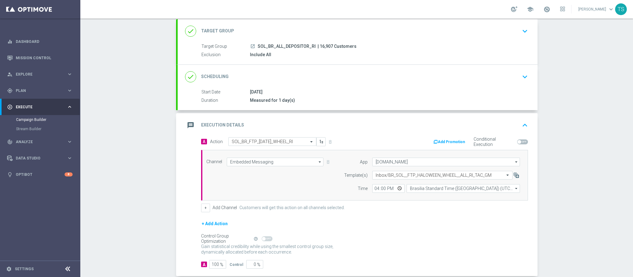
scroll to position [71, 0]
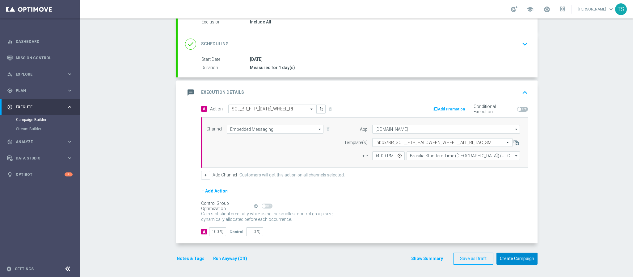
click at [519, 263] on button "Create Campaign" at bounding box center [516, 259] width 41 height 12
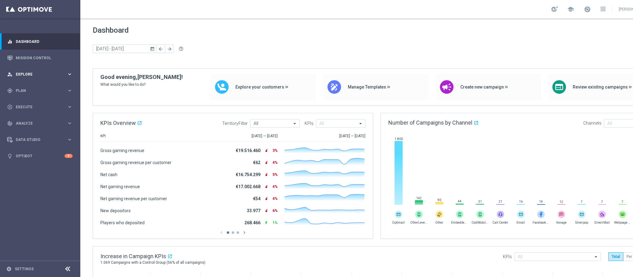
click at [62, 71] on div "person_search Explore keyboard_arrow_right" at bounding box center [40, 74] width 80 height 16
click at [38, 167] on div "gps_fixed Plan" at bounding box center [37, 165] width 60 height 6
click at [36, 120] on span "Templates" at bounding box center [38, 122] width 44 height 4
click at [32, 129] on link "Optimail" at bounding box center [41, 131] width 45 height 5
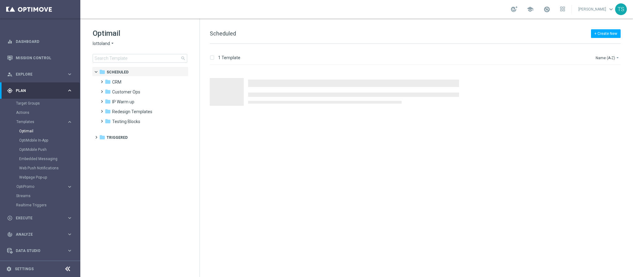
click at [110, 41] on icon "arrow_drop_down" at bounding box center [112, 44] width 5 height 6
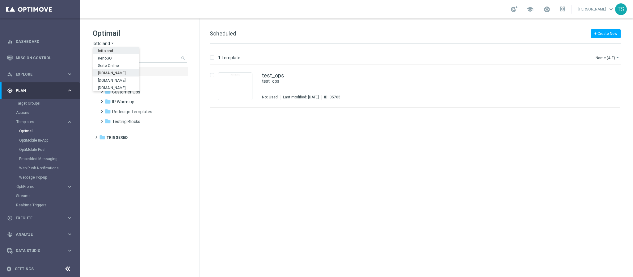
click at [0, 0] on span "[DOMAIN_NAME]" at bounding box center [0, 0] width 0 height 0
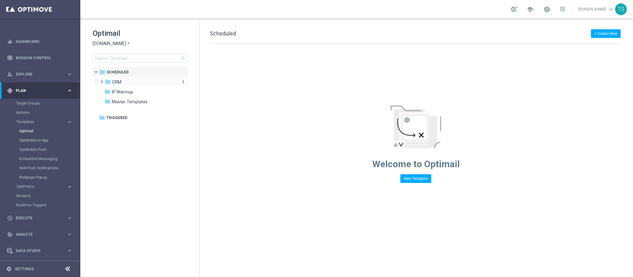
click at [132, 85] on div "folder CRM" at bounding box center [140, 82] width 71 height 7
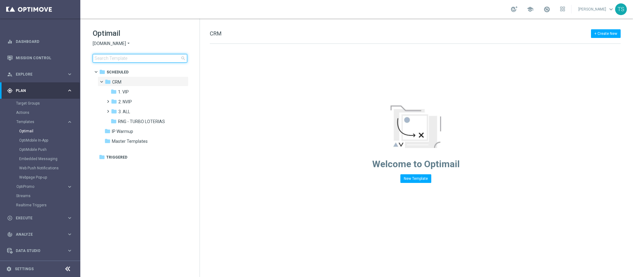
click at [140, 57] on input at bounding box center [140, 58] width 94 height 9
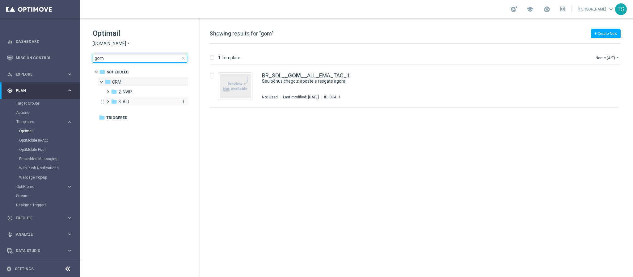
type input "gom"
click at [136, 103] on div "folder 3. ALL" at bounding box center [144, 101] width 66 height 7
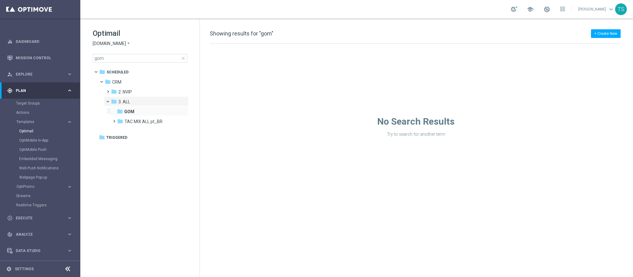
click at [144, 108] on div "folder GOM more_vert" at bounding box center [149, 111] width 78 height 10
click at [144, 108] on div "folder GOM" at bounding box center [147, 111] width 61 height 7
click at [146, 114] on div "folder GOM" at bounding box center [147, 111] width 61 height 7
click at [162, 119] on div "folder TAC MIX ALL pt_BR" at bounding box center [147, 121] width 61 height 7
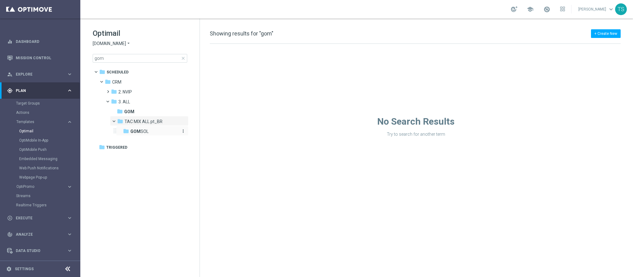
click at [155, 131] on div "folder GOM SOL" at bounding box center [151, 131] width 56 height 7
click at [132, 112] on b "GOM" at bounding box center [129, 111] width 10 height 5
click at [138, 102] on div "folder 3. ALL" at bounding box center [144, 101] width 66 height 7
click at [140, 91] on div "folder 2. NVIP" at bounding box center [144, 92] width 66 height 7
click at [126, 92] on span "2. NVIP" at bounding box center [125, 92] width 14 height 6
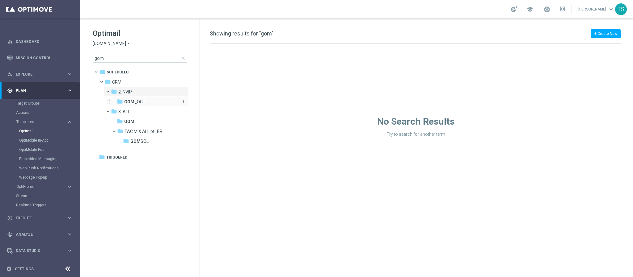
click at [138, 106] on div "folder GOM _OCT" at bounding box center [147, 101] width 61 height 7
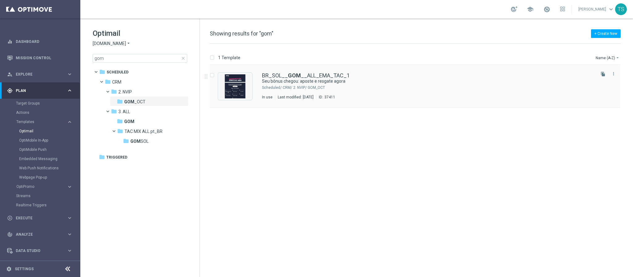
click at [600, 75] on icon "file_copy" at bounding box center [602, 74] width 5 height 5
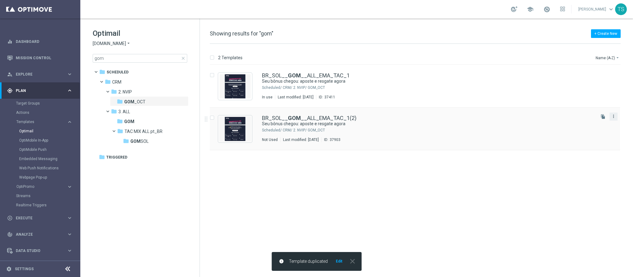
click at [615, 115] on icon "more_vert" at bounding box center [613, 116] width 5 height 5
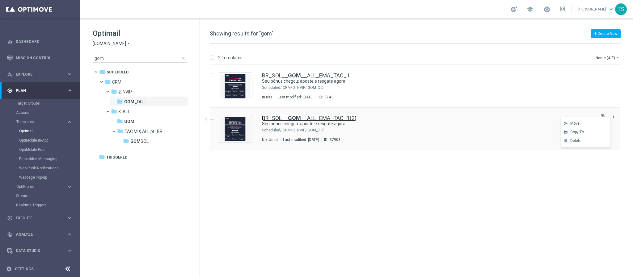
click at [319, 118] on link "BR_SOL__ GOM __ALL_EMA_TAC_1(2)" at bounding box center [309, 118] width 94 height 6
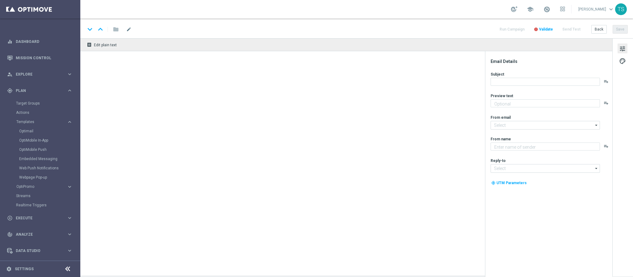
type input "BR_SOL__GOM__ALL_EMA_TAC_1(2)"
type textarea "[DEMOGRAPHIC_DATA] nos jogos selecionados e garanta seu bônus no jogo do mês!"
type input "[EMAIL_ADDRESS][DOMAIN_NAME]"
type textarea "Sorte Online Betz"
type input "[EMAIL_ADDRESS][DOMAIN_NAME]"
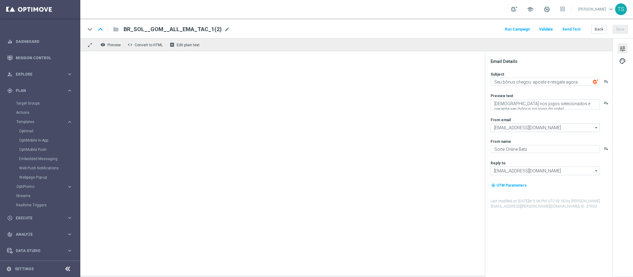
click at [210, 27] on span "BR_SOL__GOM__ALL_EMA_TAC_1(2)" at bounding box center [172, 29] width 98 height 7
click at [0, 0] on input "BR_SOL__GOM__ALL_EMA_TAC_1(2)" at bounding box center [0, 0] width 0 height 0
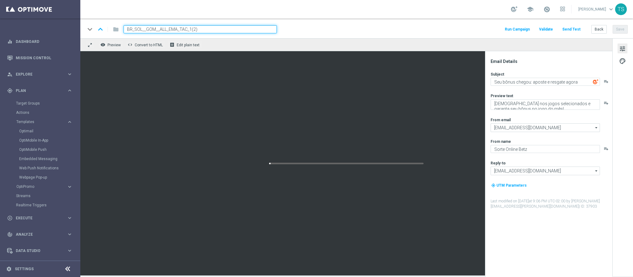
click at [199, 28] on input "BR_SOL__GOM__ALL_EMA_TAC_1(2)" at bounding box center [199, 29] width 153 height 8
drag, startPoint x: 209, startPoint y: 26, endPoint x: 202, endPoint y: 26, distance: 6.5
click at [208, 26] on input "BR_SOL__GOM__ALL_EMA_TAC_1(2)" at bounding box center [199, 29] width 153 height 8
click at [189, 26] on input "BR_SOL__GOM__ALL_EMA_TAC_1(2)" at bounding box center [199, 29] width 153 height 8
drag, startPoint x: 188, startPoint y: 27, endPoint x: 223, endPoint y: 28, distance: 34.6
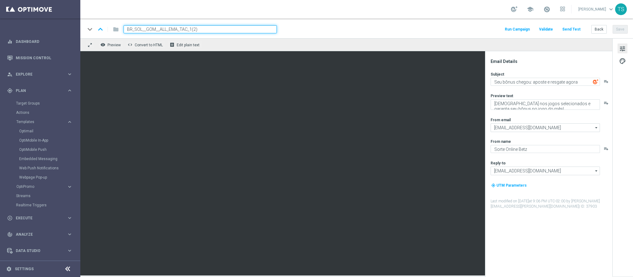
click at [222, 28] on input "BR_SOL__GOM__ALL_EMA_TAC_1(2)" at bounding box center [199, 29] width 153 height 8
type input "BR_SOL__GOM__ALL_EMA_TAC_2_A"
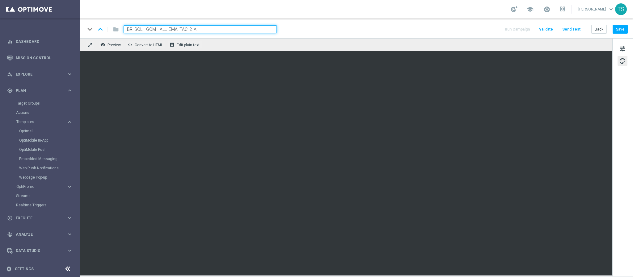
click at [246, 26] on input "BR_SOL__GOM__ALL_EMA_TAC_2_A" at bounding box center [199, 29] width 153 height 8
click at [249, 31] on input "BR_SOL__GOM__ALL_EMA_TAC_2_A" at bounding box center [199, 29] width 153 height 8
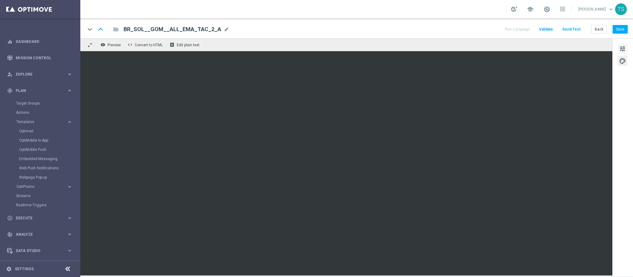
click at [627, 48] on button "tune" at bounding box center [622, 49] width 10 height 10
click at [627, 47] on button "tune" at bounding box center [622, 49] width 10 height 10
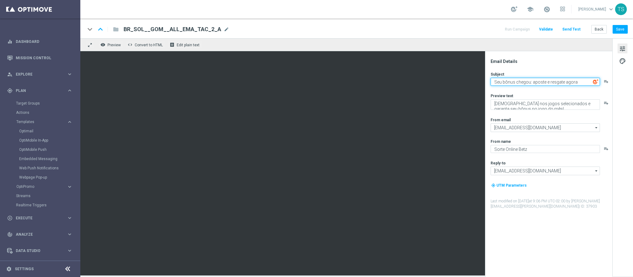
click at [582, 82] on textarea "Seu bônus chegou: aposte e resgate agora" at bounding box center [544, 82] width 109 height 8
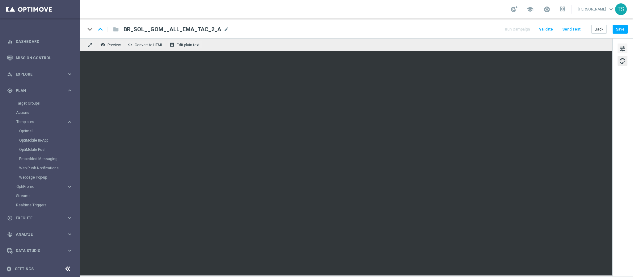
click at [627, 46] on button "tune" at bounding box center [622, 49] width 10 height 10
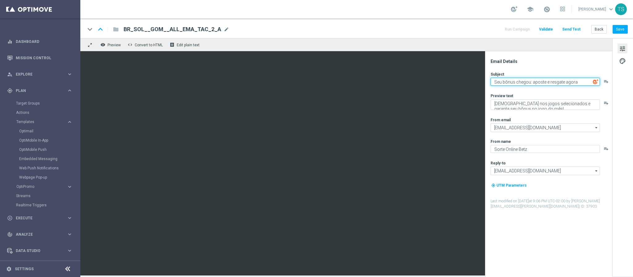
click at [549, 78] on textarea "Seu bônus chegou: aposte e resgate agora" at bounding box center [544, 82] width 109 height 8
click at [554, 80] on textarea "Seu bônus chegou: aposte e resgate agora" at bounding box center [544, 82] width 109 height 8
click at [538, 81] on textarea "Seu bônus chegou: aposte e resgate agora" at bounding box center [544, 82] width 109 height 8
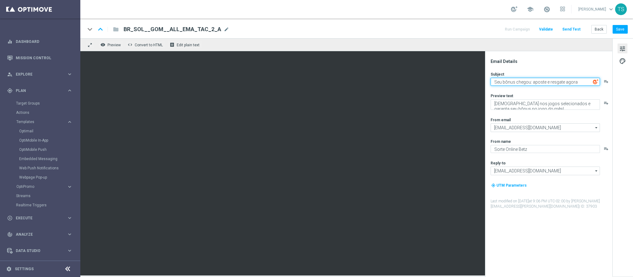
click at [538, 81] on textarea "Seu bônus chegou: aposte e resgate agora" at bounding box center [544, 82] width 109 height 8
type textarea "T"
type textarea "B"
click at [621, 51] on span "tune" at bounding box center [622, 49] width 7 height 8
click at [554, 85] on textarea "Tem BÔNUS aqui" at bounding box center [544, 82] width 109 height 8
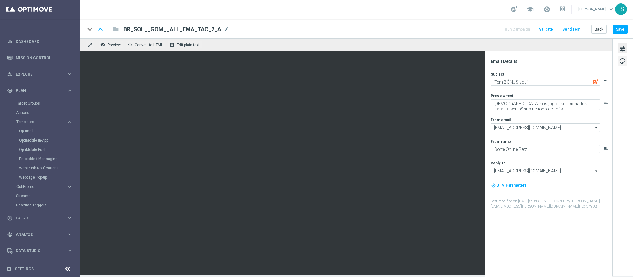
click at [621, 64] on span "palette" at bounding box center [622, 61] width 7 height 8
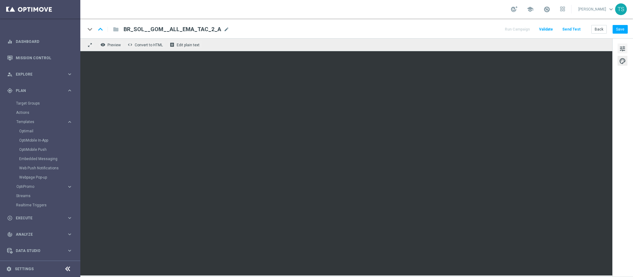
click at [616, 49] on div "tune palette" at bounding box center [622, 157] width 21 height 238
click at [621, 49] on span "tune" at bounding box center [622, 49] width 7 height 8
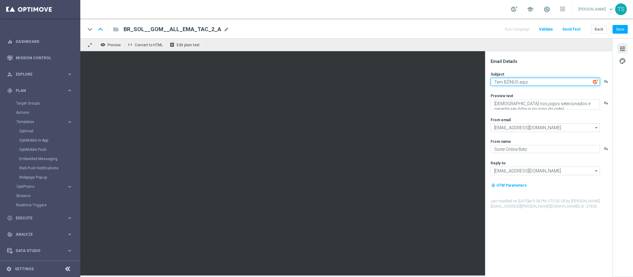
click at [562, 85] on textarea "Tem BÔNUS aqui" at bounding box center [544, 82] width 109 height 8
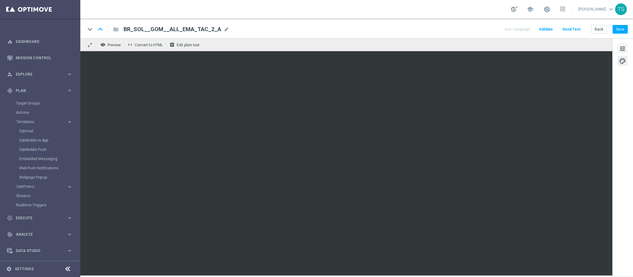
click at [620, 46] on span "tune" at bounding box center [622, 49] width 7 height 8
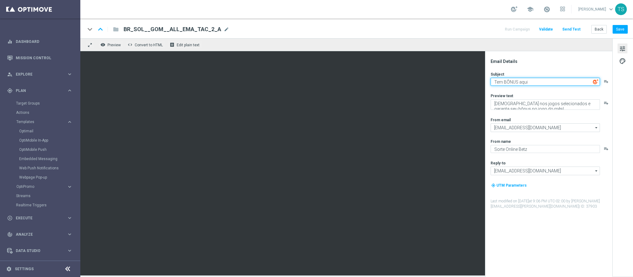
click at [537, 81] on textarea "Tem BÔNUS aqui" at bounding box center [544, 82] width 109 height 8
paste textarea "☝🏽"
type textarea "☝🏽 Tem BÔNUS aqui"
click at [570, 63] on div "Email Details" at bounding box center [550, 62] width 121 height 6
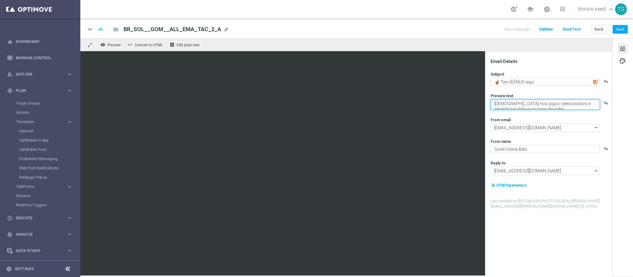
click at [556, 105] on textarea "[DEMOGRAPHIC_DATA] nos jogos selecionados e garanta seu bônus no jogo do mês!" at bounding box center [544, 104] width 109 height 10
click at [555, 105] on textarea "[DEMOGRAPHIC_DATA] nos jogos selecionados e garanta seu bônus no jogo do mês!" at bounding box center [544, 104] width 109 height 10
type textarea "Garanta seu bônus no jogo do mês!"
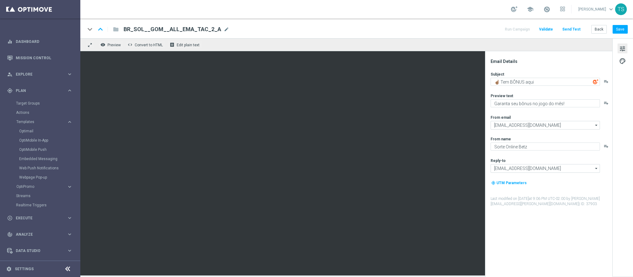
click at [565, 203] on label "Last modified on [DATE] 9:06 PM UTC-02:00 by [PERSON_NAME][EMAIL_ADDRESS][PERSO…" at bounding box center [550, 201] width 121 height 10
click at [620, 32] on button "Save" at bounding box center [619, 29] width 15 height 9
click at [32, 130] on link "Optimail" at bounding box center [41, 131] width 45 height 5
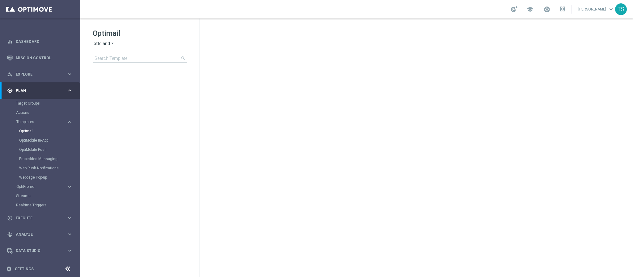
click at [108, 44] on span "lottoland" at bounding box center [101, 44] width 17 height 6
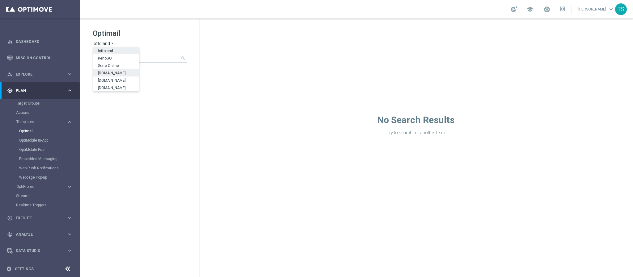
click at [0, 0] on span "[DOMAIN_NAME]" at bounding box center [0, 0] width 0 height 0
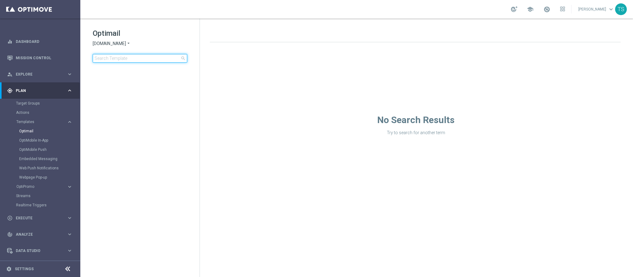
click at [130, 57] on input at bounding box center [140, 58] width 94 height 9
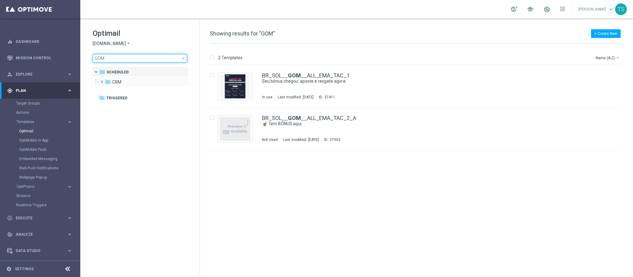
type input "GOM"
click at [125, 77] on div "folder CRM more_vert" at bounding box center [143, 82] width 91 height 10
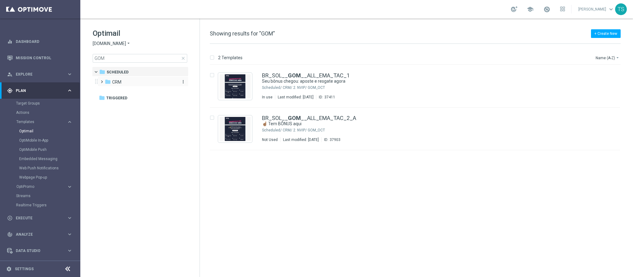
click at [127, 83] on div "folder CRM" at bounding box center [140, 82] width 71 height 7
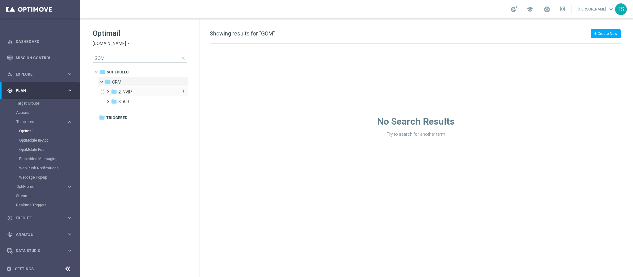
click at [130, 89] on span "2. NVIP" at bounding box center [125, 92] width 14 height 6
click at [142, 103] on span "GOM _OCT" at bounding box center [134, 102] width 21 height 6
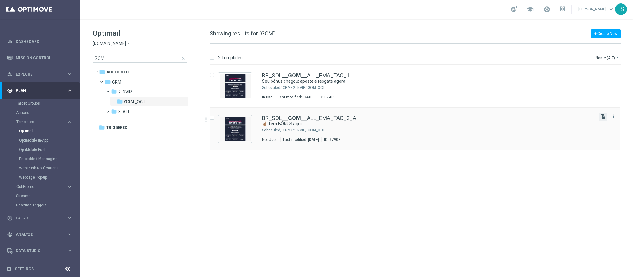
click at [602, 117] on icon "file_copy" at bounding box center [602, 116] width 5 height 5
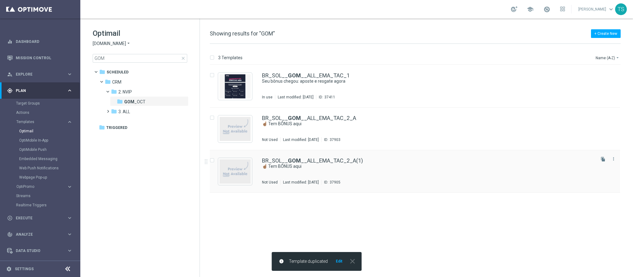
click at [340, 157] on div "BR_SOL__ GOM __ALL_EMA_TAC_2_A(1) ☝🏽 Tem BÔNUS aqui Not Used Last modified: [DA…" at bounding box center [415, 171] width 410 height 43
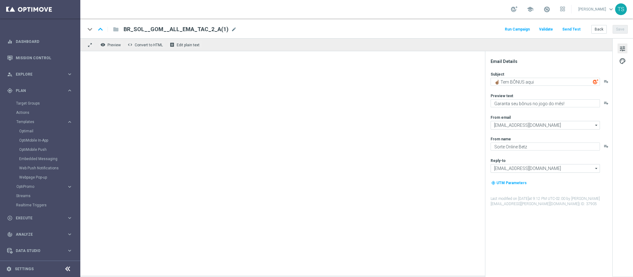
click at [215, 31] on span "BR_SOL__GOM__ALL_EMA_TAC_2_A(1)" at bounding box center [175, 29] width 105 height 7
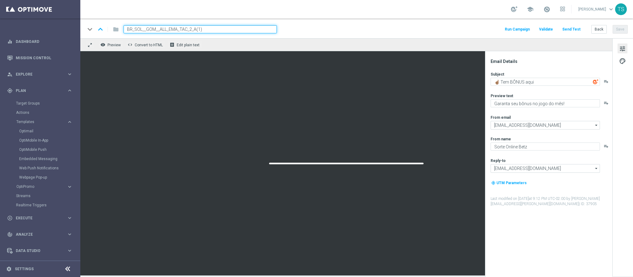
drag, startPoint x: 194, startPoint y: 28, endPoint x: 218, endPoint y: 29, distance: 24.4
click at [217, 29] on input "BR_SOL__GOM__ALL_EMA_TAC_2_A(1)" at bounding box center [199, 29] width 153 height 8
click at [170, 29] on input "BR_SOL__GOM__ALL_EMA_TAC_2_B" at bounding box center [199, 29] width 153 height 8
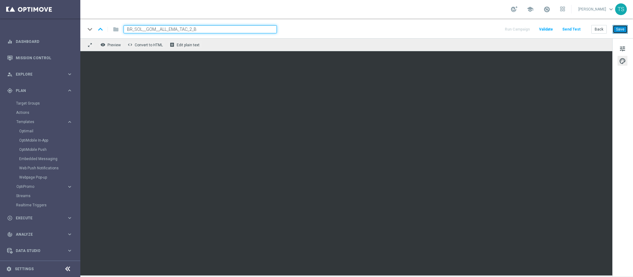
click at [624, 31] on button "Save" at bounding box center [619, 29] width 15 height 9
click at [621, 29] on button "Save" at bounding box center [619, 29] width 15 height 9
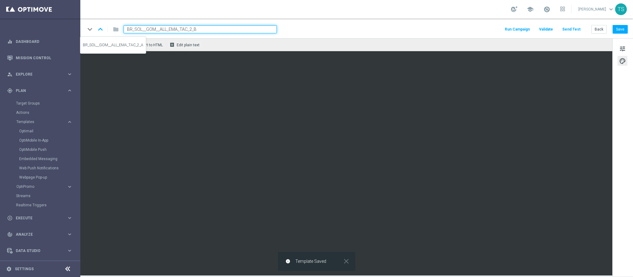
click at [98, 32] on icon "keyboard_arrow_up" at bounding box center [100, 29] width 9 height 9
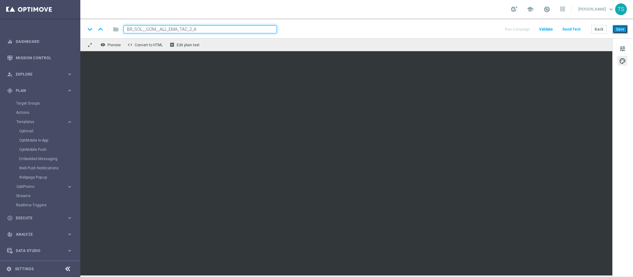
click at [621, 31] on button "Save" at bounding box center [619, 29] width 15 height 9
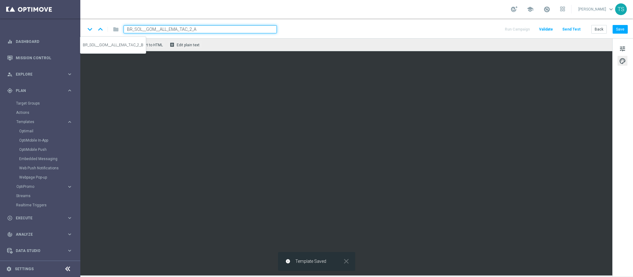
click at [90, 29] on icon "keyboard_arrow_down" at bounding box center [89, 29] width 9 height 9
click at [621, 52] on span "tune" at bounding box center [622, 49] width 7 height 8
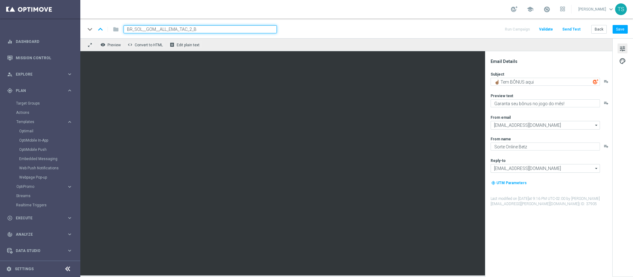
click at [414, 24] on div "keyboard_arrow_down keyboard_arrow_up folder BR_SOL__GOM__ALL_EMA_TAC_2_B Run C…" at bounding box center [356, 29] width 552 height 20
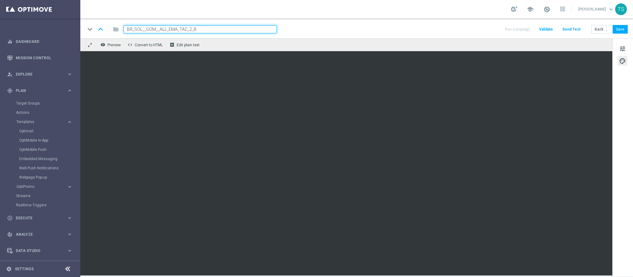
click at [392, 25] on div "keyboard_arrow_down keyboard_arrow_up folder BR_SOL__GOM__ALL_EMA_TAC_2_B Run C…" at bounding box center [356, 29] width 542 height 8
click at [626, 29] on button "Save" at bounding box center [619, 29] width 15 height 9
click at [101, 30] on icon "keyboard_arrow_up" at bounding box center [100, 29] width 9 height 9
click at [620, 31] on button "Save" at bounding box center [619, 29] width 15 height 9
click at [89, 29] on icon "keyboard_arrow_down" at bounding box center [89, 29] width 9 height 9
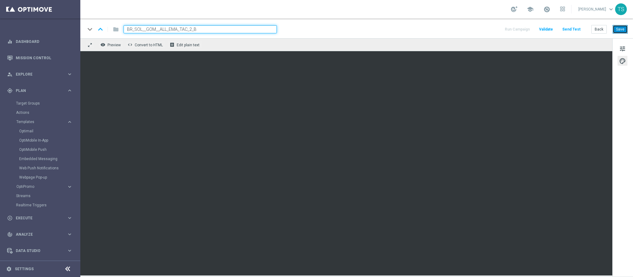
click at [621, 34] on button "Save" at bounding box center [619, 29] width 15 height 9
click at [101, 30] on icon "keyboard_arrow_up" at bounding box center [100, 29] width 9 height 9
click at [90, 30] on icon "keyboard_arrow_down" at bounding box center [89, 29] width 9 height 9
type input "BR_SOL__GOM__ALL_EMA_TAC_2_B"
click at [187, 29] on input "BR_SOL__GOM__ALL_EMA_TAC_2_B" at bounding box center [199, 29] width 153 height 8
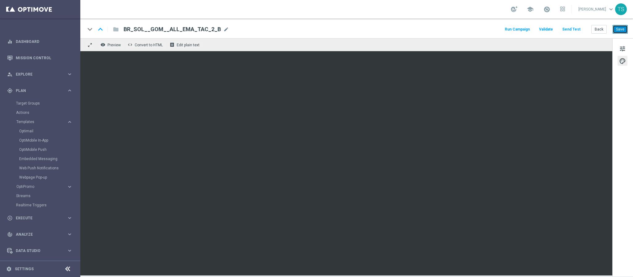
click at [614, 31] on button "Save" at bounding box center [619, 29] width 15 height 9
click at [18, 46] on link "Dashboard" at bounding box center [44, 41] width 57 height 16
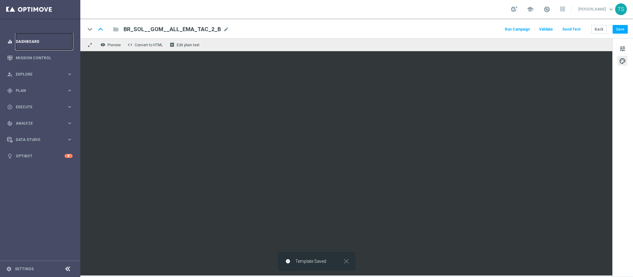
click at [18, 46] on link "Dashboard" at bounding box center [44, 41] width 57 height 16
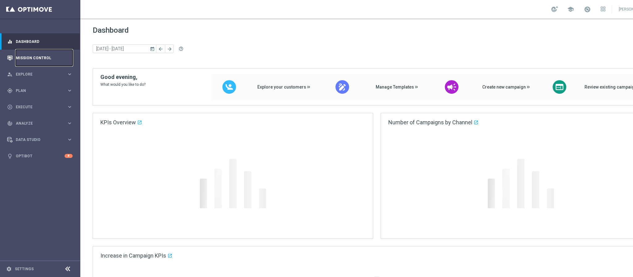
click at [23, 58] on link "Mission Control" at bounding box center [44, 58] width 57 height 16
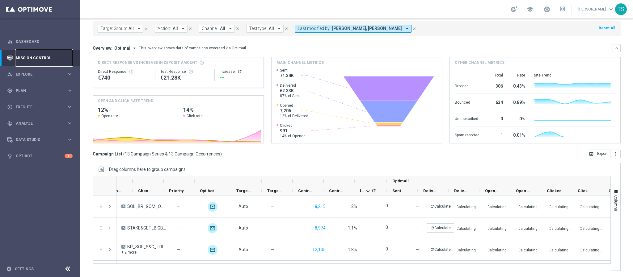
scroll to position [0, 242]
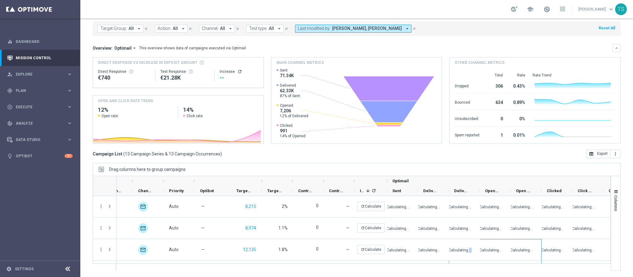
drag, startPoint x: 469, startPoint y: 257, endPoint x: 474, endPoint y: 268, distance: 11.6
click at [517, 264] on div "Action" at bounding box center [352, 223] width 518 height 95
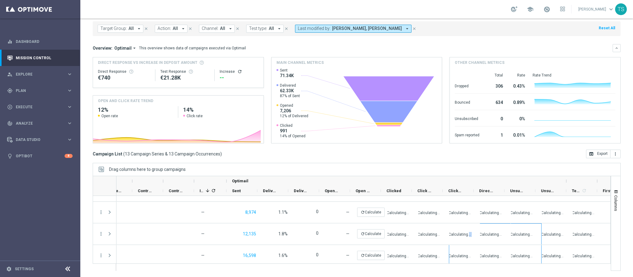
scroll to position [0, 434]
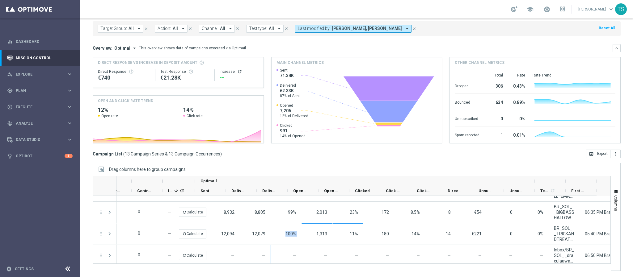
click at [543, 170] on div "Drag columns here to group campaigns" at bounding box center [357, 169] width 528 height 13
click at [284, 170] on div "Drag columns here to group campaigns" at bounding box center [357, 169] width 528 height 13
click at [285, 169] on div "Drag columns here to group campaigns" at bounding box center [357, 169] width 528 height 13
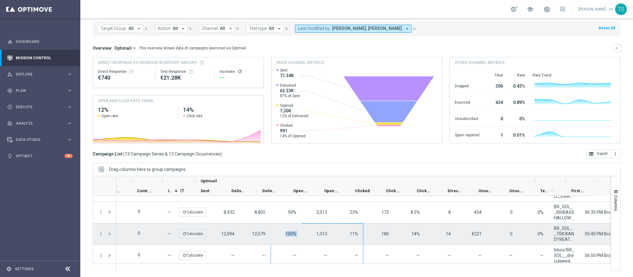
click at [285, 235] on span "100%" at bounding box center [290, 234] width 11 height 5
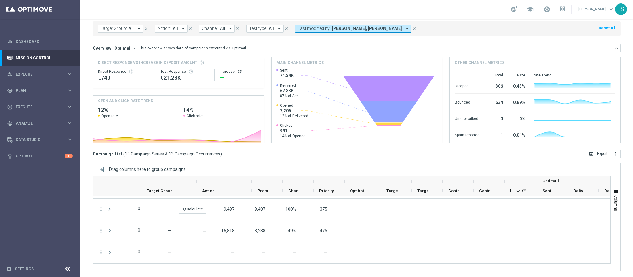
scroll to position [0, 0]
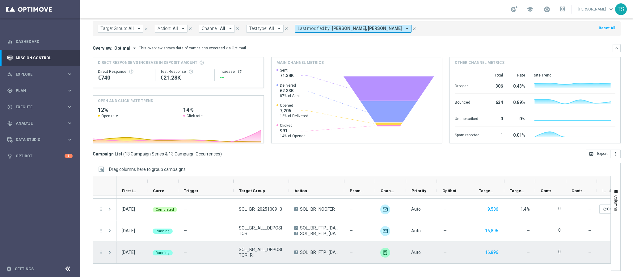
click at [148, 254] on div "Running" at bounding box center [162, 252] width 31 height 21
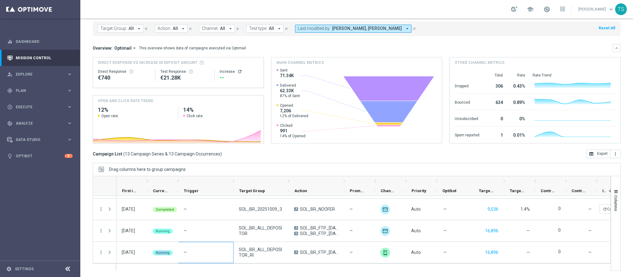
drag, startPoint x: 148, startPoint y: 254, endPoint x: 370, endPoint y: 264, distance: 222.2
click at [370, 264] on div at bounding box center [352, 223] width 518 height 95
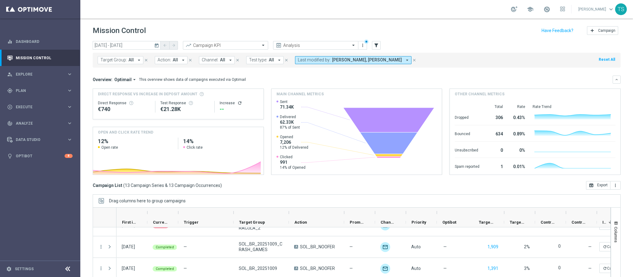
click at [157, 44] on icon "today" at bounding box center [157, 46] width 6 height 6
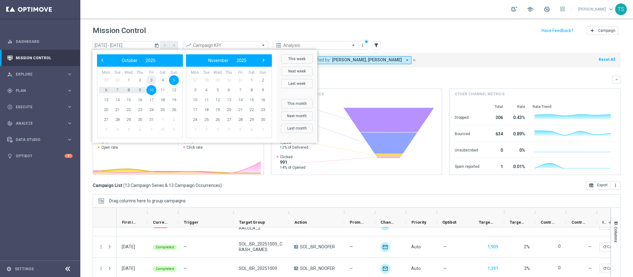
click at [151, 81] on span "3" at bounding box center [151, 80] width 10 height 10
type input "[DATE] - [DATE]"
